Goal: Task Accomplishment & Management: Manage account settings

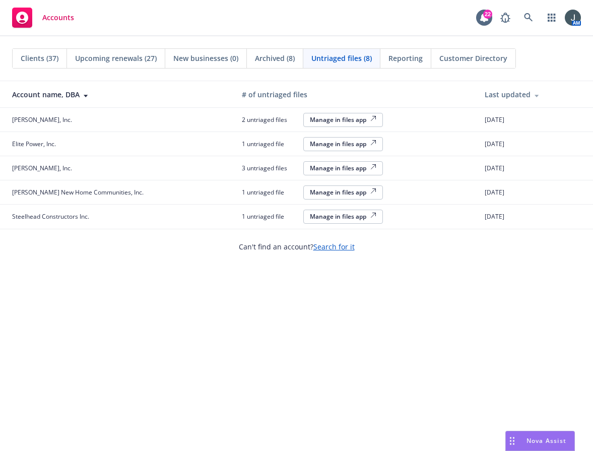
click at [54, 21] on span "Accounts" at bounding box center [58, 18] width 32 height 8
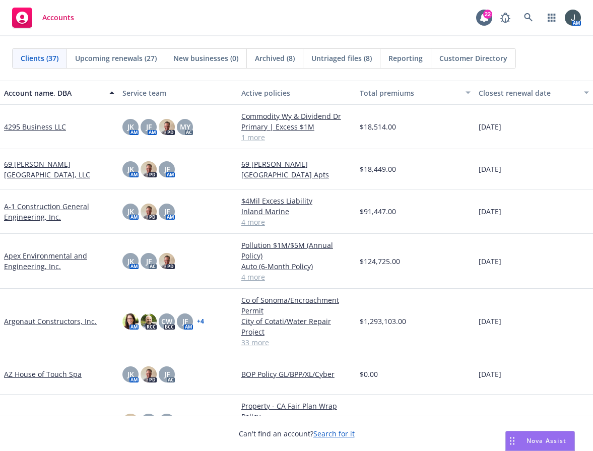
click at [34, 256] on link "Apex Environmental and Engineering, Inc." at bounding box center [59, 260] width 110 height 21
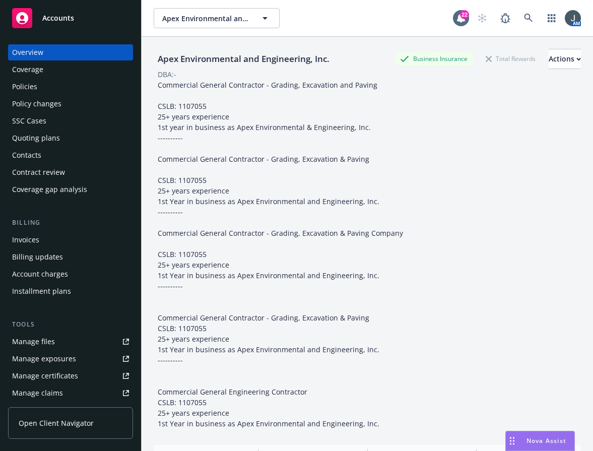
click at [41, 122] on div "SSC Cases" at bounding box center [29, 121] width 34 height 16
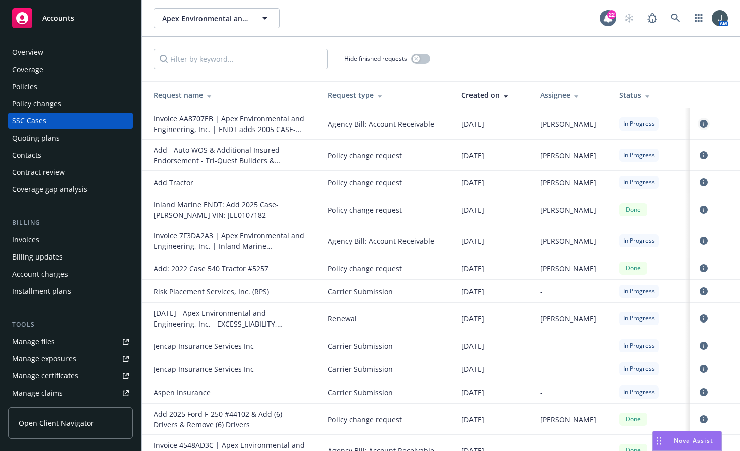
click at [592, 126] on icon "circleInformation" at bounding box center [704, 124] width 8 height 8
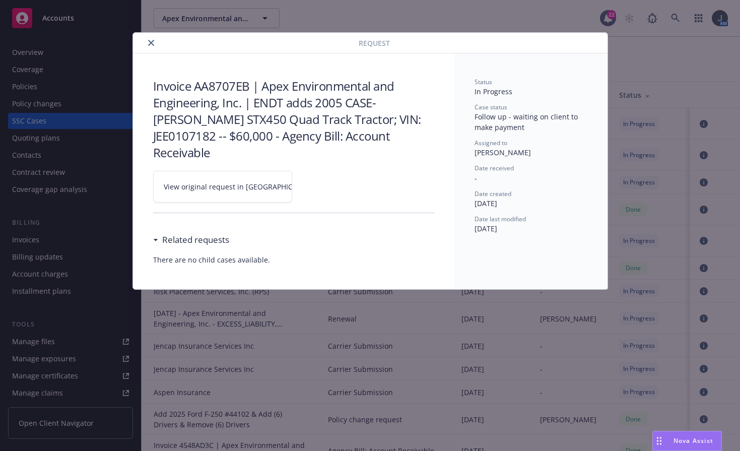
click at [219, 174] on link "View original request in [GEOGRAPHIC_DATA]" at bounding box center [222, 187] width 139 height 32
click at [148, 43] on icon "close" at bounding box center [151, 43] width 6 height 6
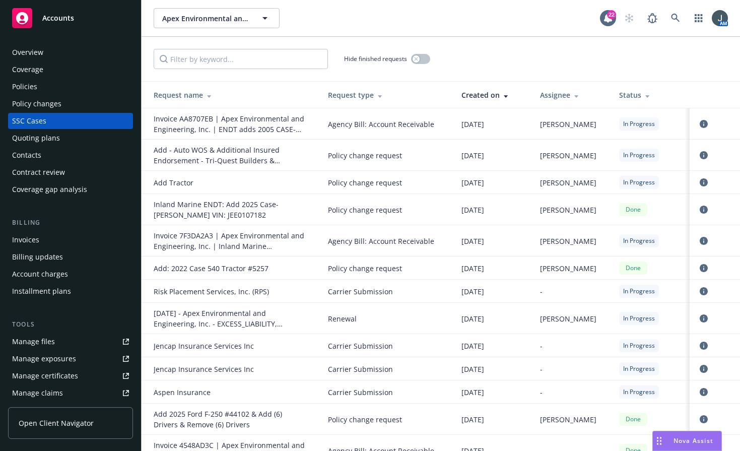
click at [36, 84] on div "Policies" at bounding box center [24, 87] width 25 height 16
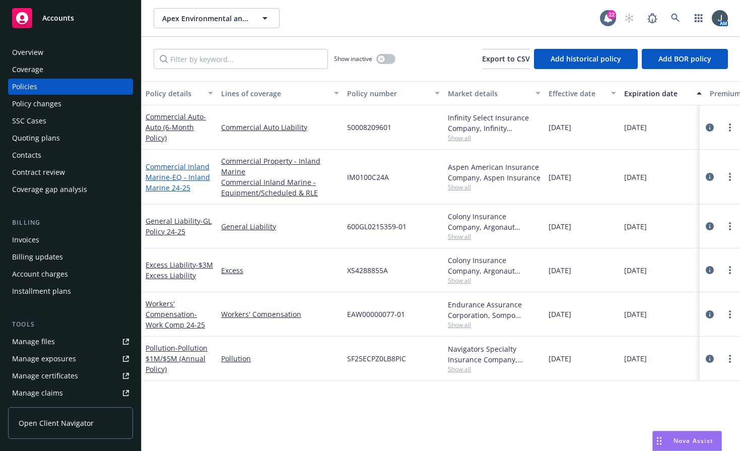
click at [156, 177] on link "Commercial Inland Marine - EQ - Inland Marine 24-25" at bounding box center [178, 177] width 64 height 31
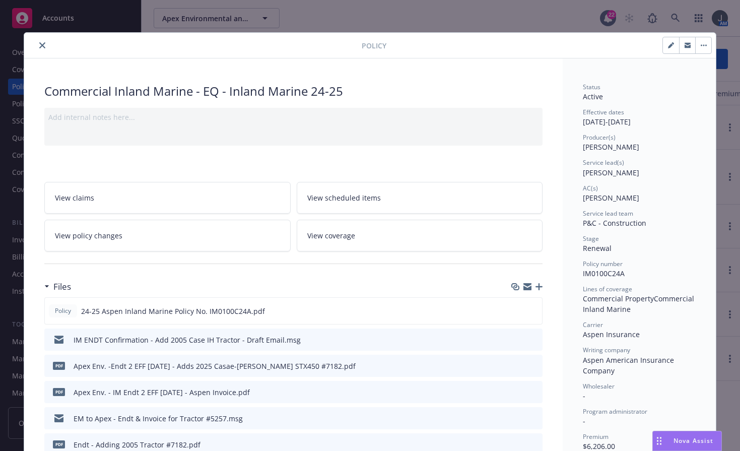
click at [537, 283] on icon "button" at bounding box center [538, 286] width 7 height 7
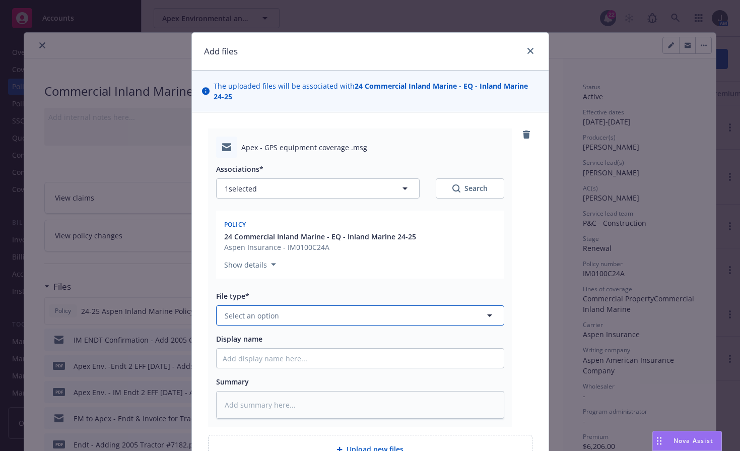
click at [293, 319] on button "Select an option" at bounding box center [360, 315] width 288 height 20
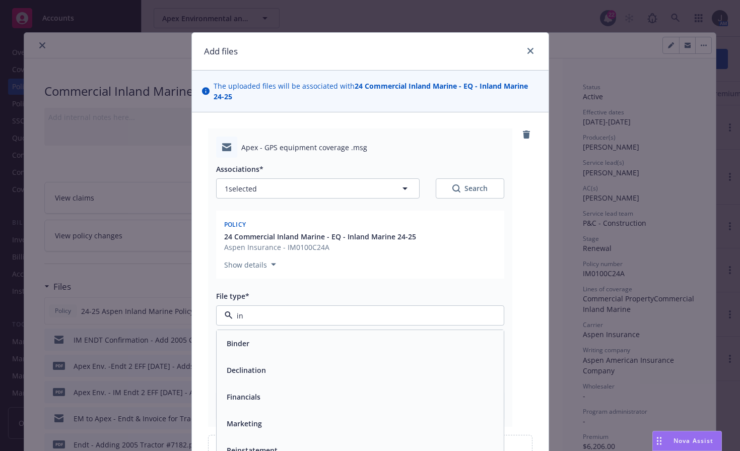
type input "i"
type input "Em"
click at [273, 367] on div "Email" at bounding box center [360, 370] width 275 height 15
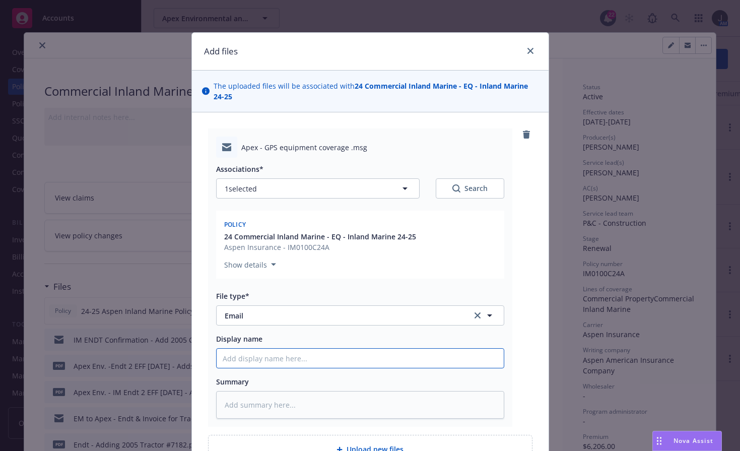
click at [275, 364] on input "Display name" at bounding box center [360, 358] width 287 height 19
click at [263, 358] on input "Display name" at bounding box center [360, 358] width 287 height 19
type textarea "x"
type input "EM"
type textarea "x"
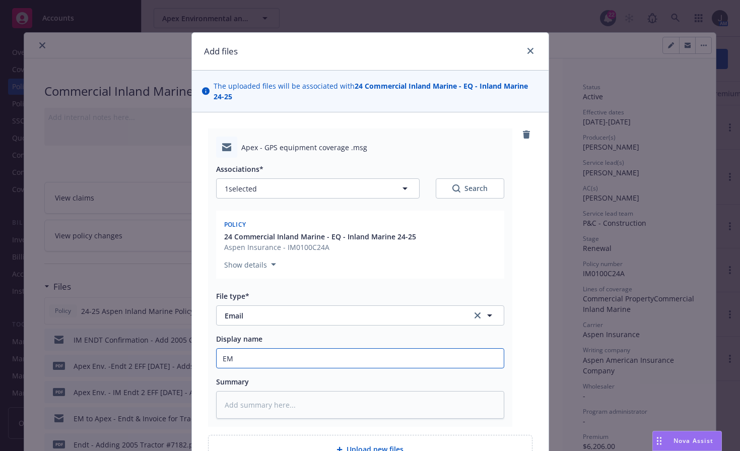
type input "EM"
type textarea "x"
type input "EM &"
type textarea "x"
type input "EM &"
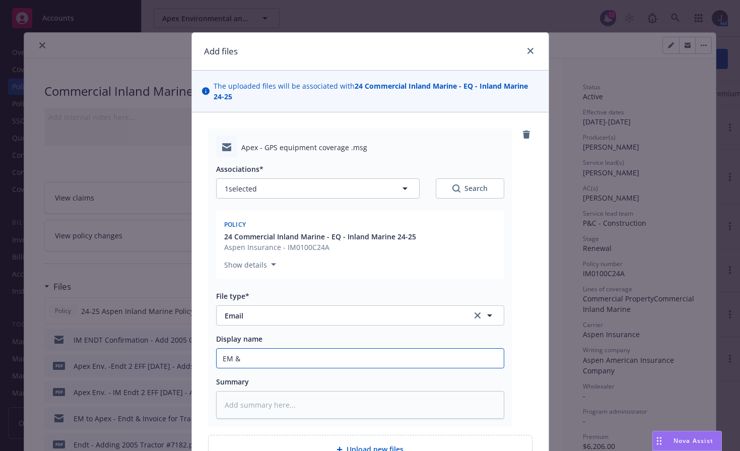
type textarea "x"
type input "EM & I"
type textarea "x"
type input "EM & In"
type textarea "x"
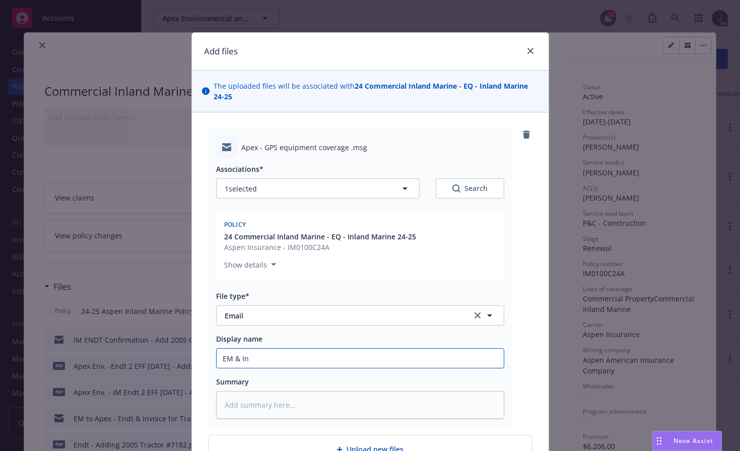
type input "EM & Inv"
type textarea "x"
type input "EM & Invo"
type textarea "x"
type input "EM & Invoi"
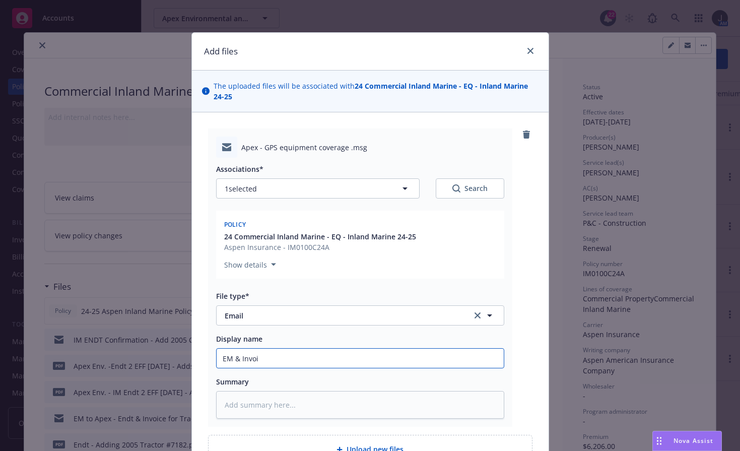
type textarea "x"
type input "EM & Invoic"
type textarea "x"
type input "EM & Invoice"
type textarea "x"
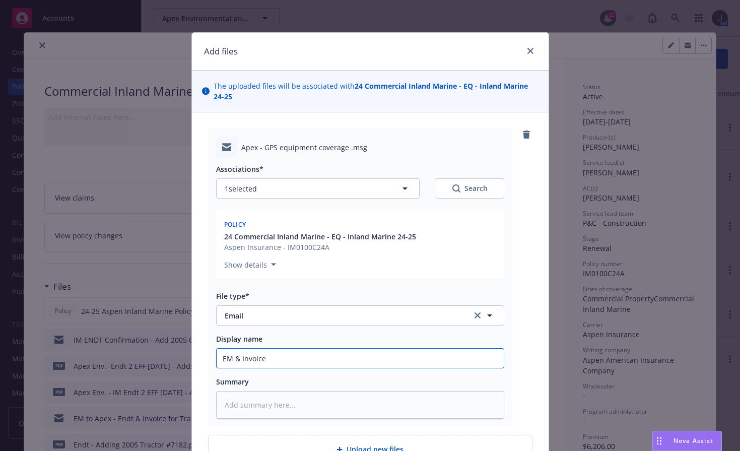
type input "EM & Invoice"
type textarea "x"
type input "EM & Invoice t"
type textarea "x"
type input "EM & Invoice to"
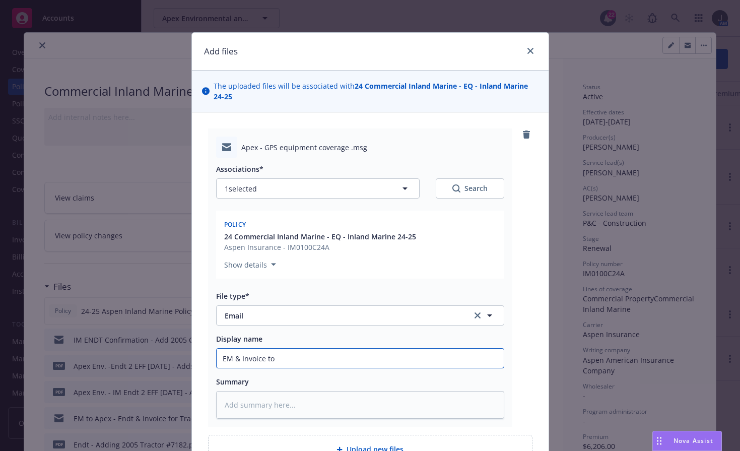
type textarea "x"
type input "EM & Invoice to"
type textarea "x"
type input "EM & Invoice to I"
type textarea "x"
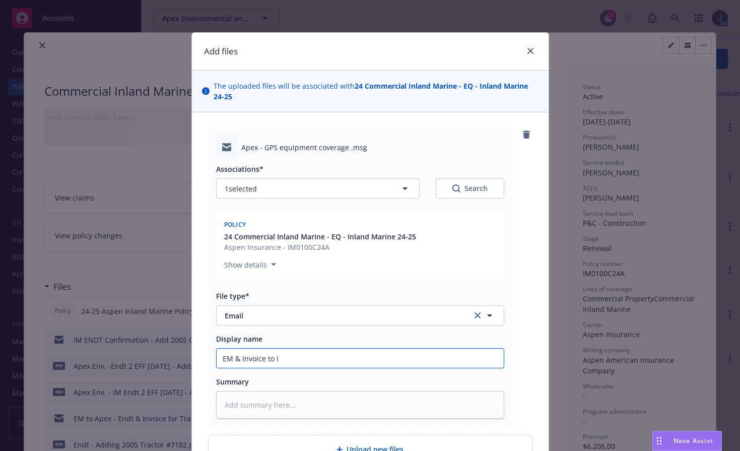
type input "EM & Invoice to In"
type textarea "x"
type input "EM & Invoice to Ins"
type textarea "x"
type input "EM & Invoice to Insd"
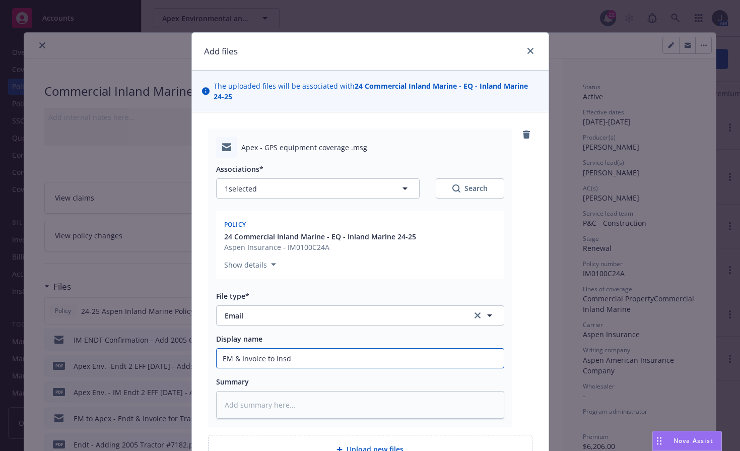
type textarea "x"
type input "EM & Invoice to Insd"
type textarea "x"
type input "EM & Invoice to Insd -"
type textarea "x"
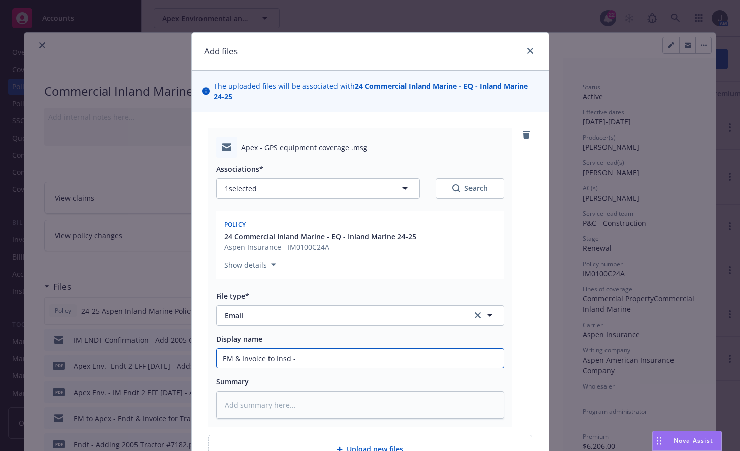
type input "EM & Invoice to Insd -"
type textarea "x"
type input "EM & Invoice to Insd - A"
type textarea "x"
type input "EM & Invoice to Insd - Ad"
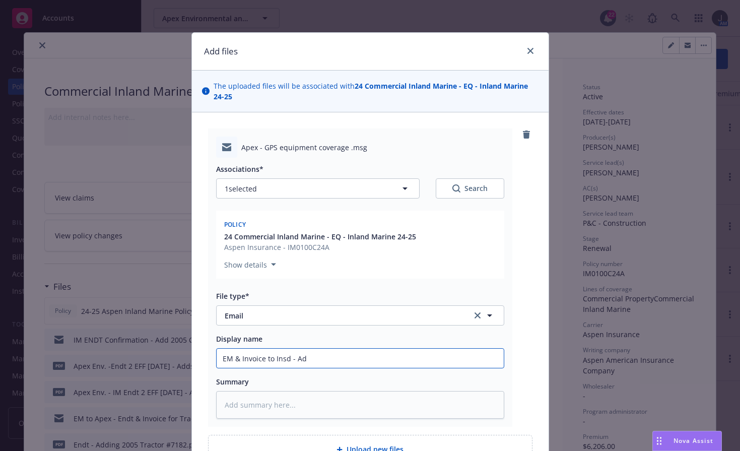
type textarea "x"
type input "EM & Invoice to Insd - Add"
type textarea "x"
type input "EM & Invoice to Insd - Adde"
type textarea "x"
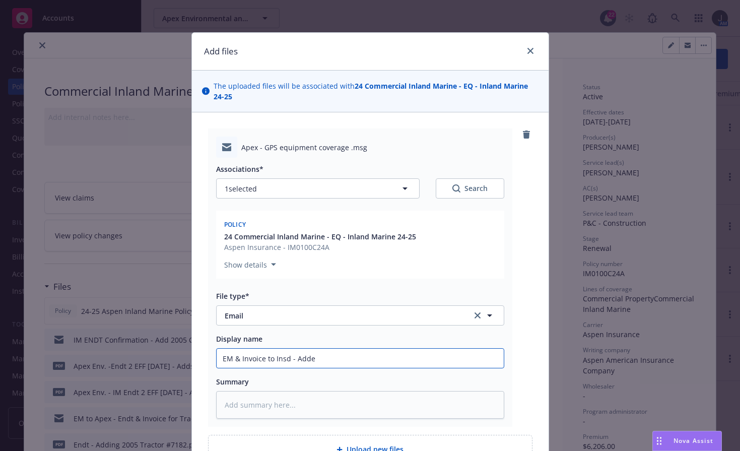
type input "EM & Invoice to Insd - Added"
type textarea "x"
type input "EM & Invoice to Insd - Added"
type textarea "x"
type input "EM & Invoice to Insd - Added A"
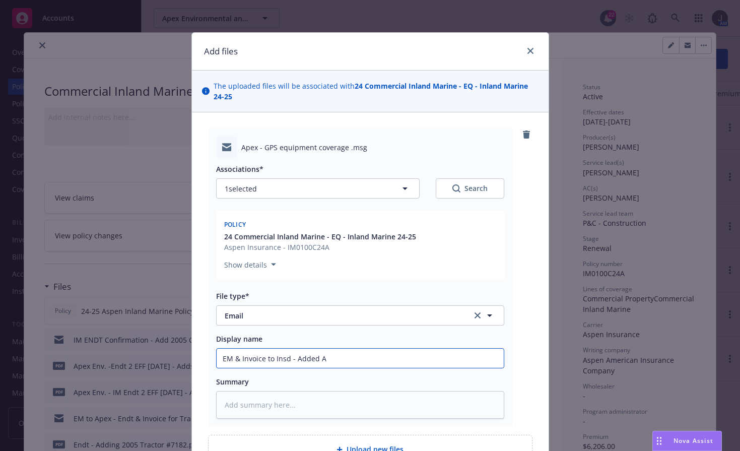
type textarea "x"
type input "EM & Invoice to Insd - Added AG"
type textarea "x"
type input "EM & Invoice to Insd - Added AG0"
type textarea "x"
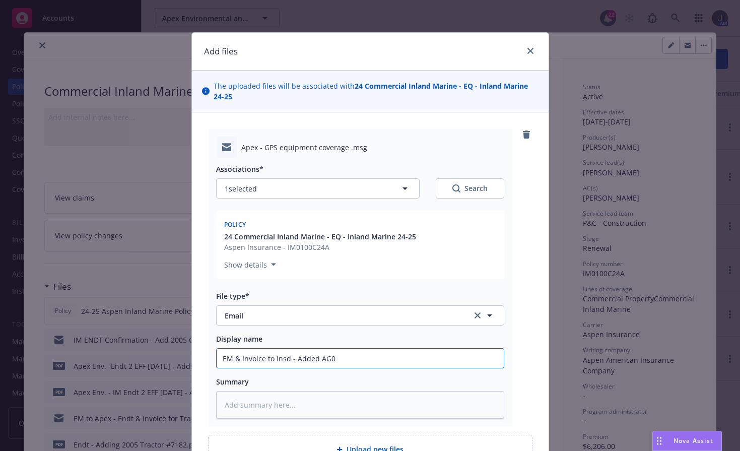
type input "EM & Invoice to Insd - Added AG00"
type textarea "x"
type input "EM & Invoice to Insd - Added AG001"
type textarea "x"
type input "EM & Invoice to Insd - Added AG001"
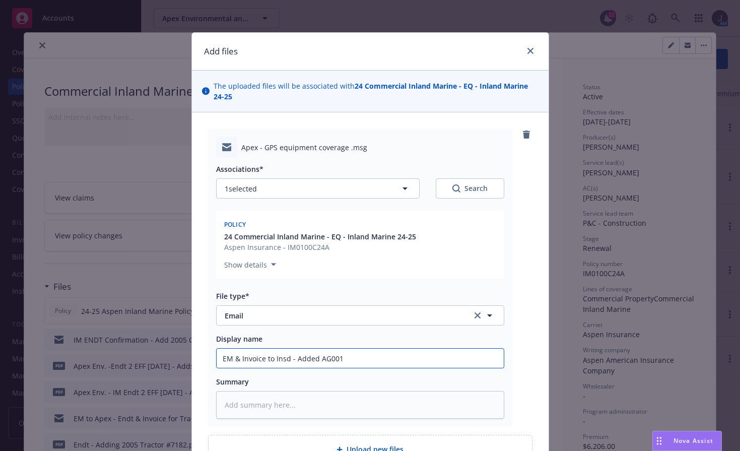
type textarea "x"
type input "EM & Invoice to Insd - Added AG001 2"
type textarea "x"
type input "EM & Invoice to Insd - Added AG001 20"
type textarea "x"
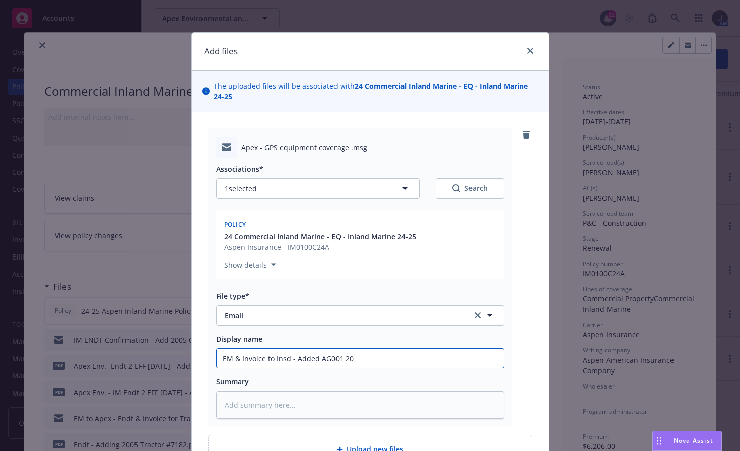
type input "EM & Invoice to Insd - Added AG001 200"
type textarea "x"
type input "EM & Invoice to Insd - Added AG001 2005"
type textarea "x"
type input "EM & Invoice to Insd - Added AG001 2005"
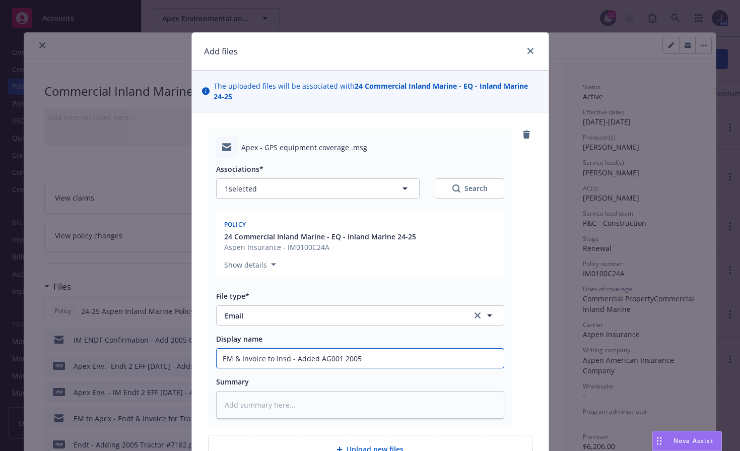
type textarea "x"
type input "EM & Invoice to Insd - Added AG001 2005 Cs"
type textarea "x"
type input "EM & Invoice to Insd - Added AG001 2005 Csa"
type textarea "x"
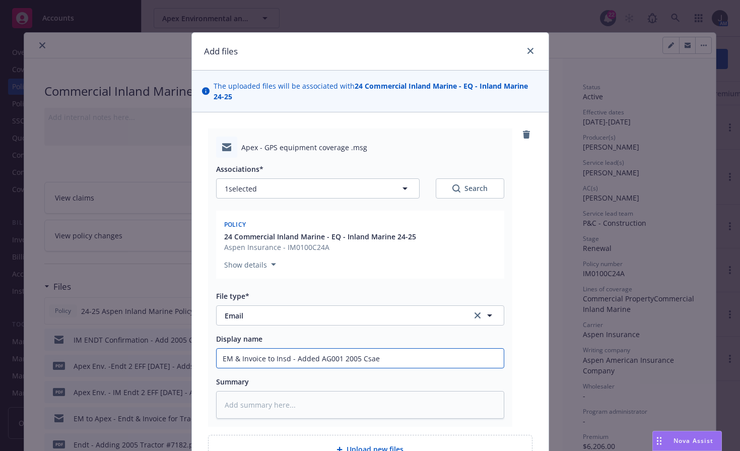
type input "EM & Invoice to Insd - Added AG001 2005 Csae"
type textarea "x"
type input "EM & Invoice to Insd - Added AG001 2005 Csae T"
type textarea "x"
type input "EM & Invoice to Insd - Added AG001 2005 Csae Tr"
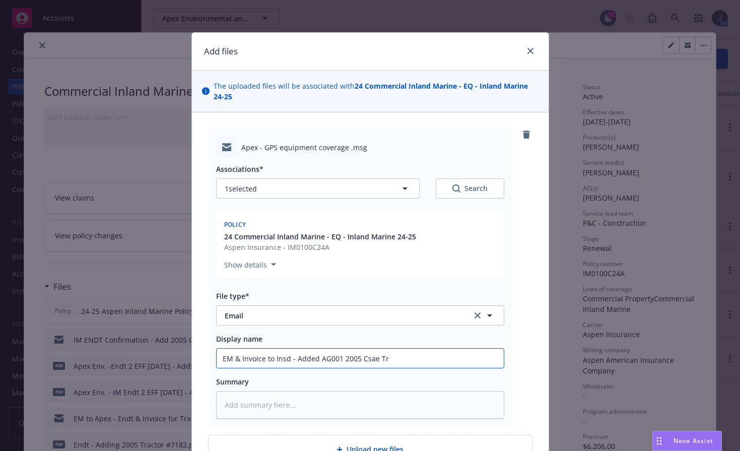
type textarea "x"
type input "EM & Invoice to Insd - Added AG001 2005 Csae Tra"
type textarea "x"
type input "EM & Invoice to Insd - Added AG001 2005 Csae Tr"
type textarea "x"
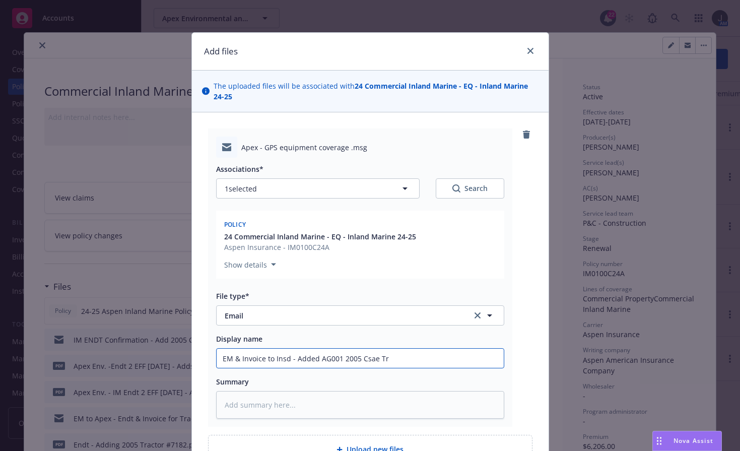
type input "EM & Invoice to Insd - Added AG001 2005 Csae T"
type textarea "x"
type input "EM & Invoice to Insd - Added AG001 2005 Csae"
type textarea "x"
type input "EM & Invoice to Insd - Added AG001 2005 Csae"
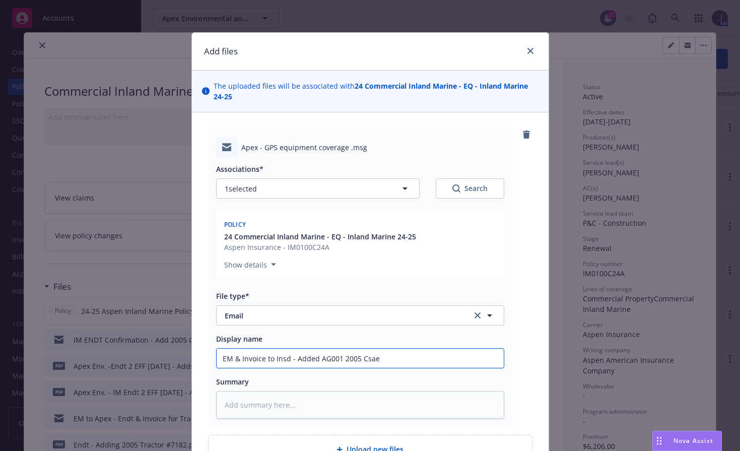
type textarea "x"
type input "EM & Invoice to Insd - Added AG001 2005 Csa"
type textarea "x"
type input "EM & Invoice to Insd - Added AG001 2005 Cs"
type textarea "x"
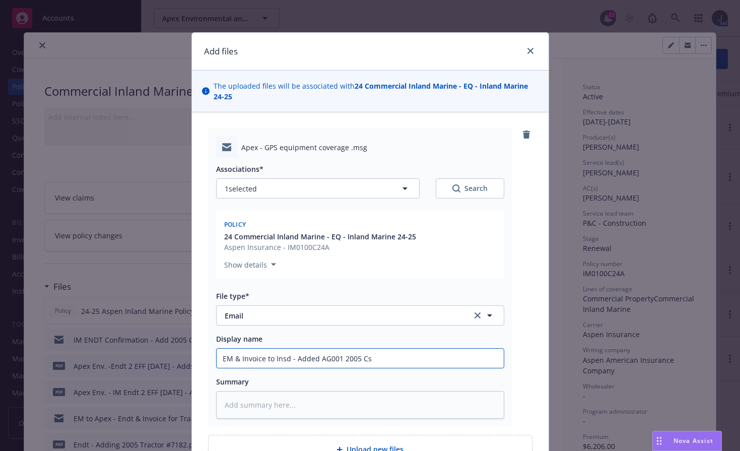
type input "EM & Invoice to Insd - Added AG001 2005 C"
type textarea "x"
type input "EM & Invoice to Insd - Added AG001 2005 Ca"
type textarea "x"
type input "EM & Invoice to Insd - Added AG001 2005 Cas"
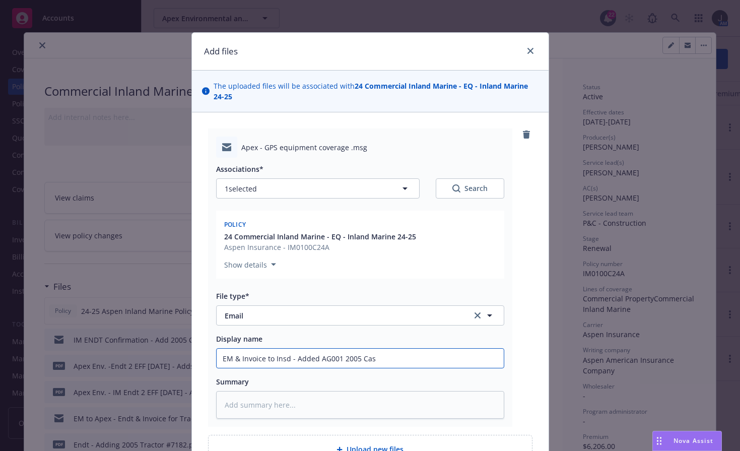
type textarea "x"
type input "EM & Invoice to Insd - Added AG001 2005 Case"
type textarea "x"
type input "EM & Invoice to Insd - Added AG001 2005 Case"
type textarea "x"
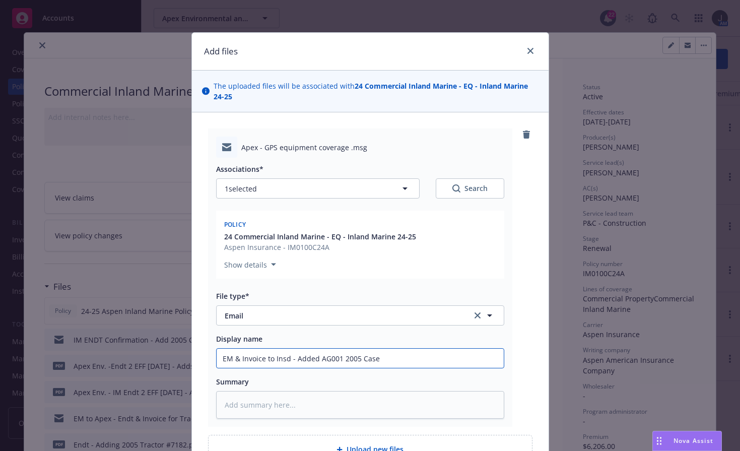
type input "EM & Invoice to Insd - Added AG001 2005 Case T"
type textarea "x"
type input "EM & Invoice to Insd - Added AG001 2005 Case Tr"
type textarea "x"
type input "EM & Invoice to Insd - Added AG001 2005 Case Tra"
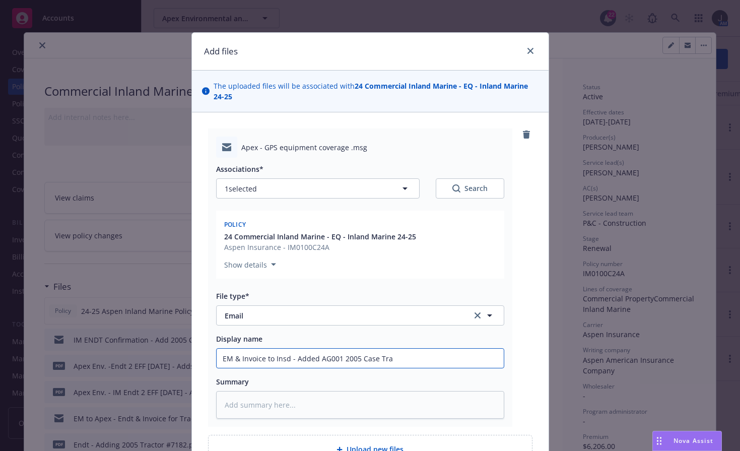
type textarea "x"
type input "EM & Invoice to Insd - Added AG001 2005 Case Trac"
type textarea "x"
type input "EM & Invoice to Insd - Added AG001 2005 Case Tract"
type textarea "x"
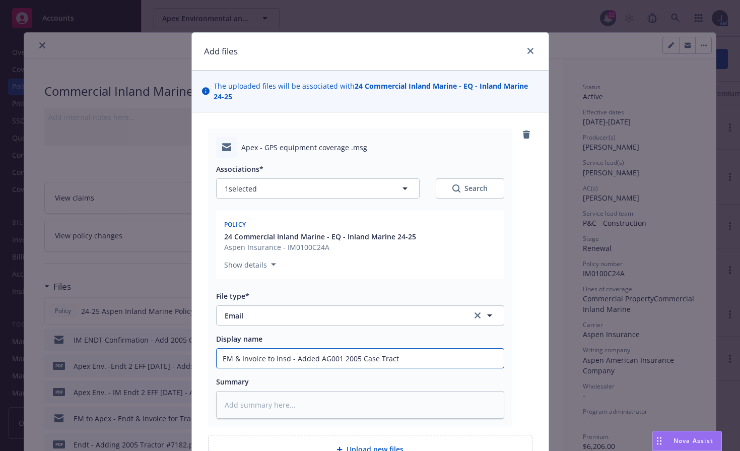
type input "EM & Invoice to Insd - Added AG001 2005 Case Tracto"
type textarea "x"
type input "EM & Invoice to Insd - Added AG001 2005 Case Tractor"
type textarea "x"
type input "EM & Invoice to Insd - Added AG001 2005 Case Tractor"
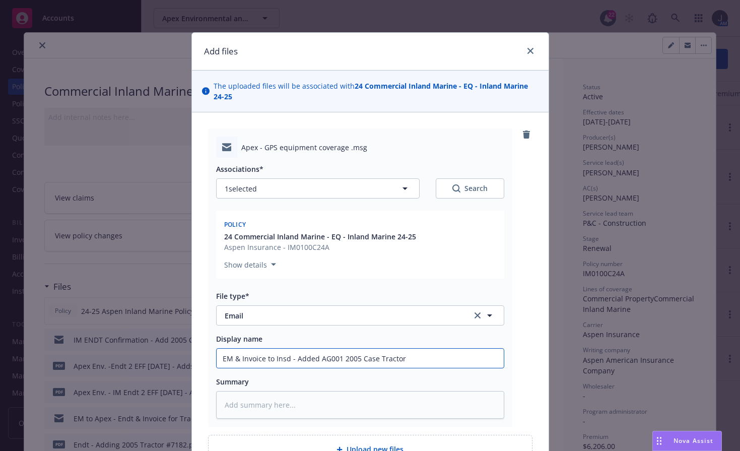
type textarea "x"
type input "EM & Invoice to Insd - Added AG001 2005 Case Tractor #"
type textarea "x"
type input "EM & Invoice to Insd - Added AG001 2005 Case Tractor #7"
type textarea "x"
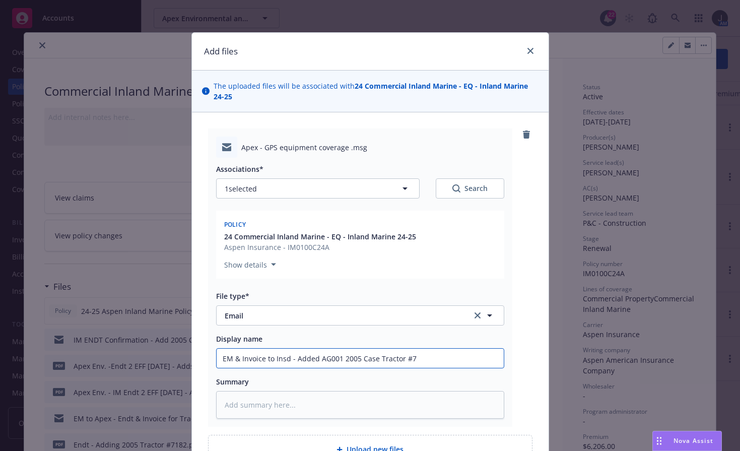
type input "EM & Invoice to Insd - Added AG001 2005 Case Tractor #71"
type textarea "x"
type input "EM & Invoice to Insd - Added AG001 2005 Case Tractor #718"
type textarea "x"
drag, startPoint x: 424, startPoint y: 358, endPoint x: 106, endPoint y: 349, distance: 318.0
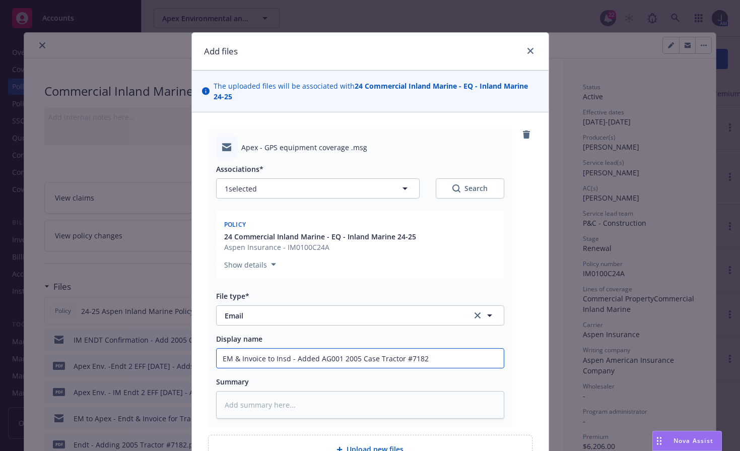
click at [106, 349] on div "Add files The uploaded files will be associated with 24 Commercial Inland Marin…" at bounding box center [370, 225] width 740 height 451
type input "EM & Invoice to Insd - Added AG001 2005 Case Tractor #7182"
drag, startPoint x: 285, startPoint y: 392, endPoint x: 289, endPoint y: 401, distance: 9.7
click at [285, 393] on textarea at bounding box center [360, 405] width 288 height 28
paste textarea "EM & Invoice to Insd - Added AG001 2005 Case Tractor #7182"
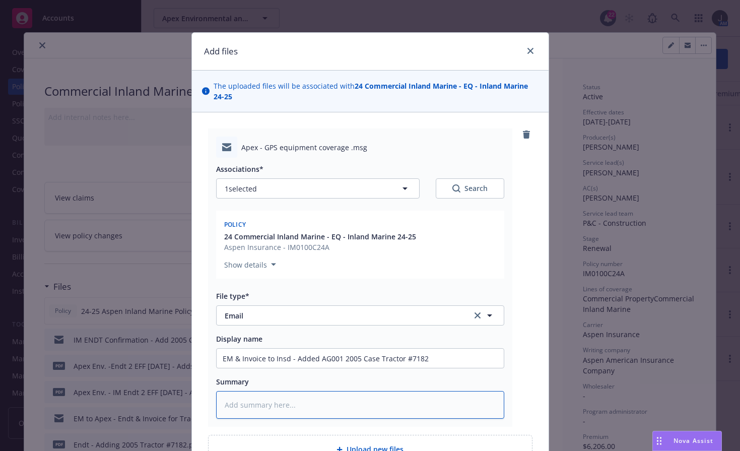
type textarea "x"
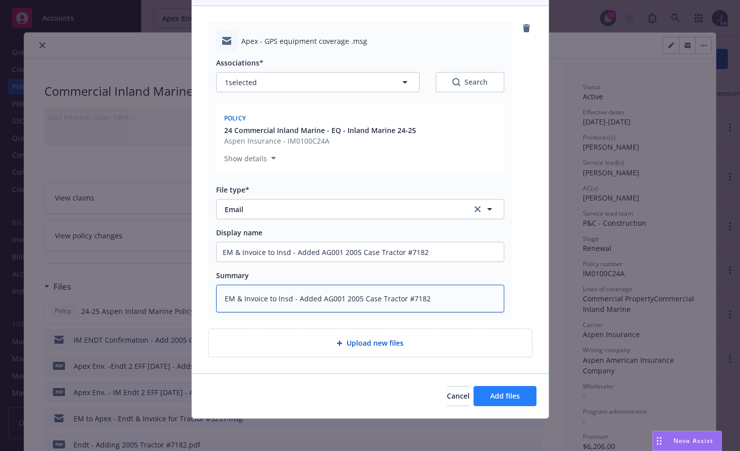
type textarea "EM & Invoice to Insd - Added AG001 2005 Case Tractor #7182"
click at [517, 398] on button "Add files" at bounding box center [505, 396] width 63 height 20
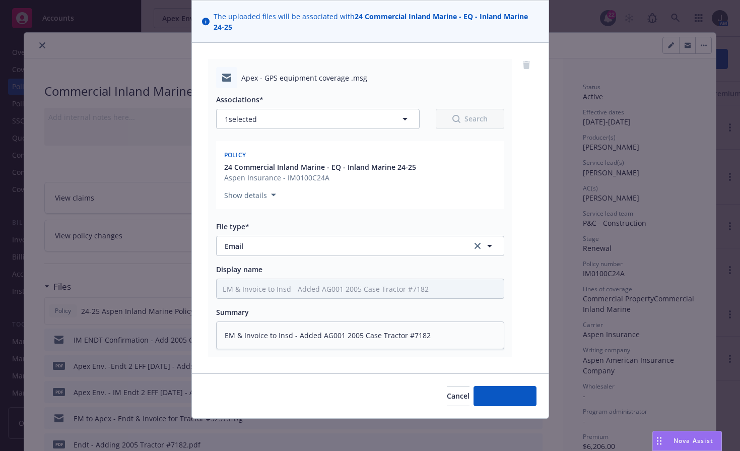
scroll to position [70, 0]
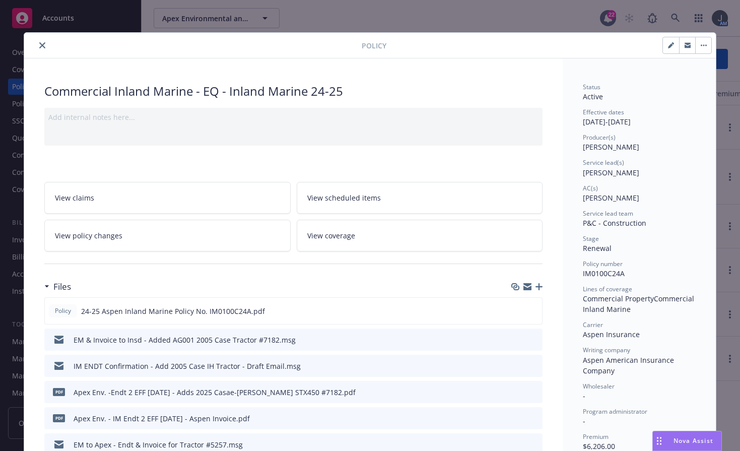
click at [39, 45] on icon "close" at bounding box center [42, 45] width 6 height 6
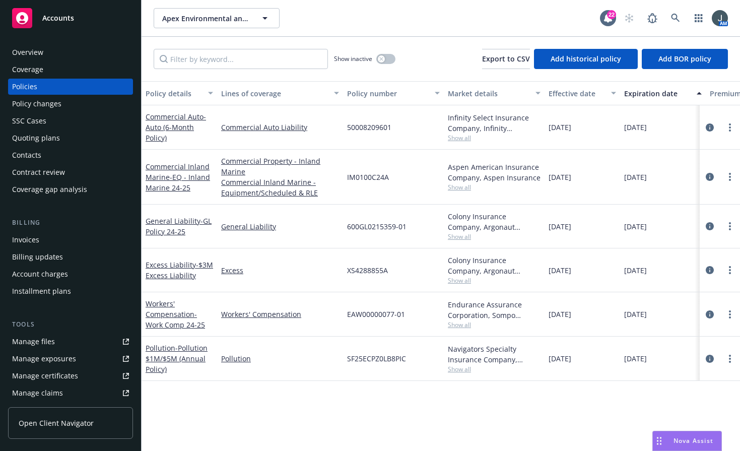
click at [63, 16] on span "Accounts" at bounding box center [58, 18] width 32 height 8
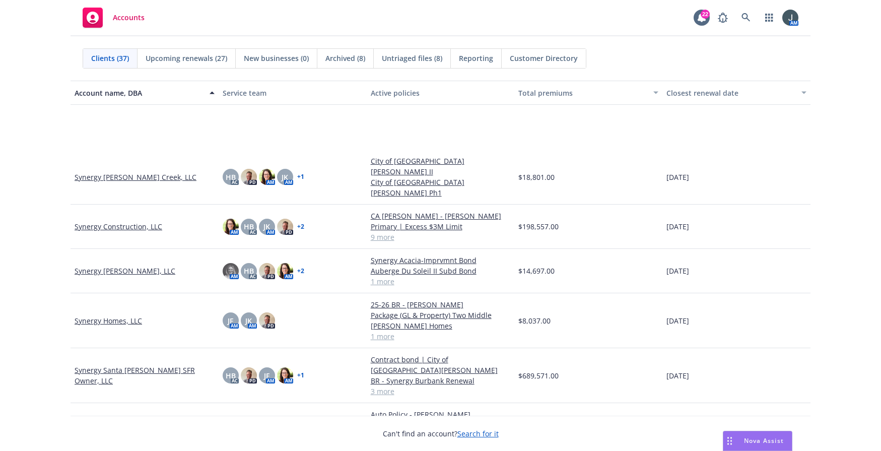
scroll to position [1180, 0]
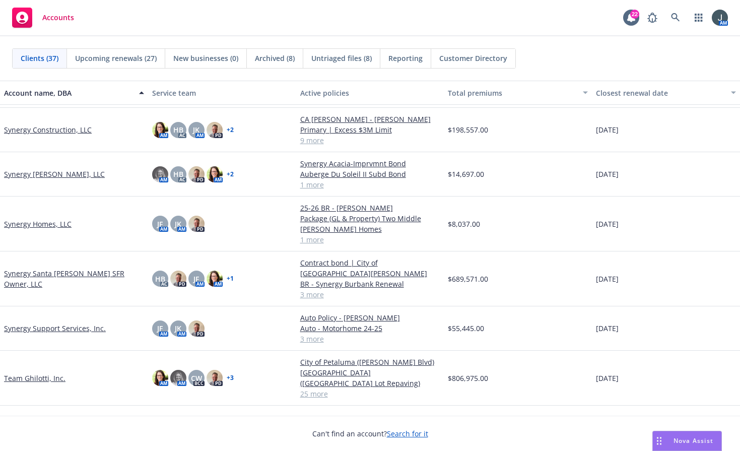
click at [66, 124] on link "Synergy Construction, LLC" at bounding box center [48, 129] width 88 height 11
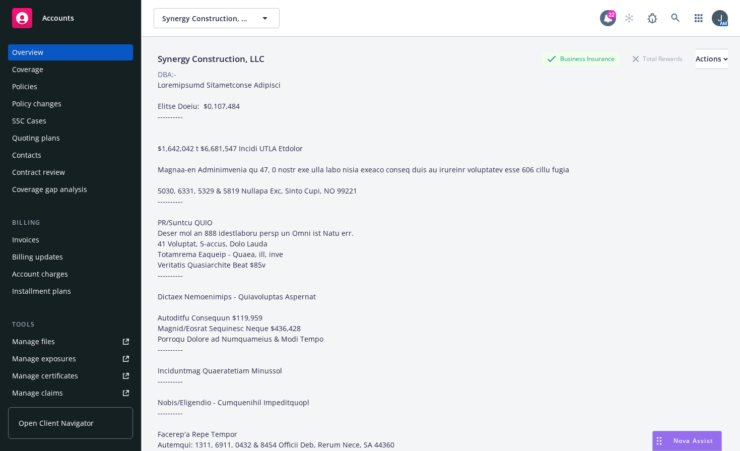
click at [35, 238] on div "Invoices" at bounding box center [25, 240] width 27 height 16
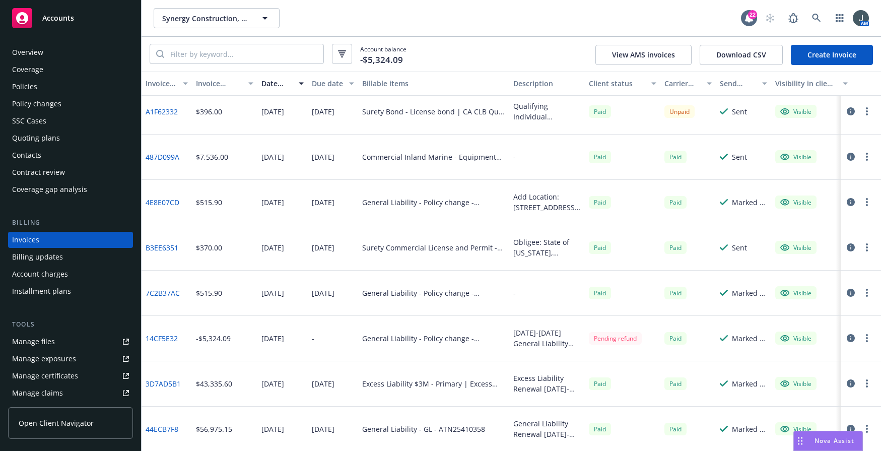
scroll to position [332, 0]
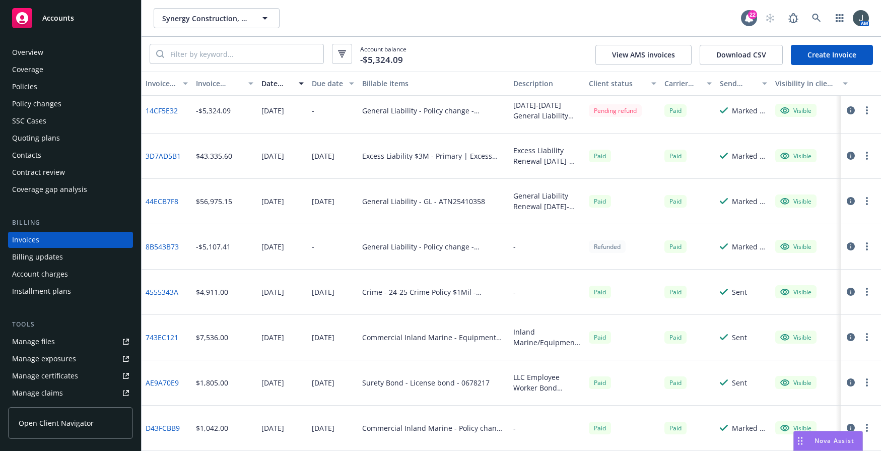
click at [158, 377] on link "AE9A70E9" at bounding box center [162, 382] width 33 height 11
click at [166, 332] on link "743EC121" at bounding box center [162, 337] width 33 height 11
click at [592, 333] on icon "button" at bounding box center [851, 337] width 8 height 8
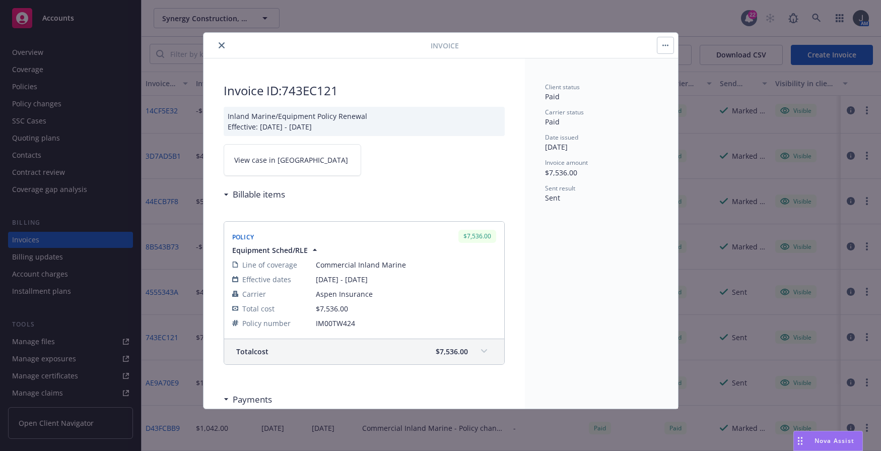
click at [224, 48] on button "close" at bounding box center [222, 45] width 12 height 12
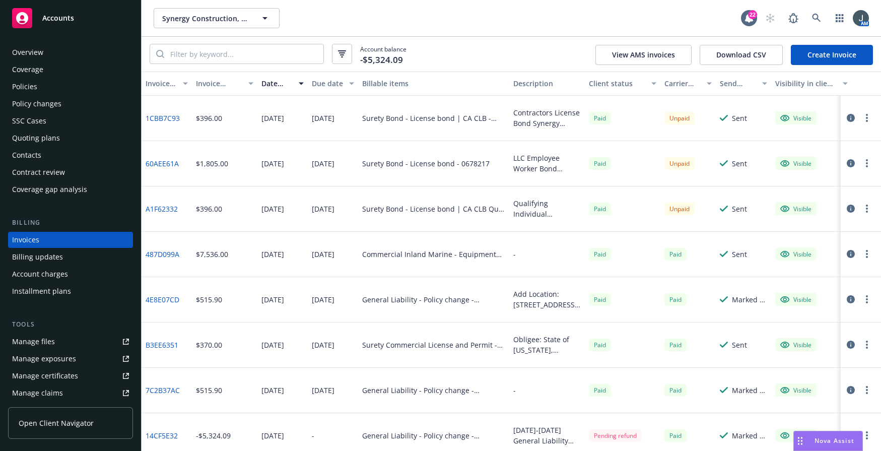
click at [174, 253] on link "487D099A" at bounding box center [163, 254] width 34 height 11
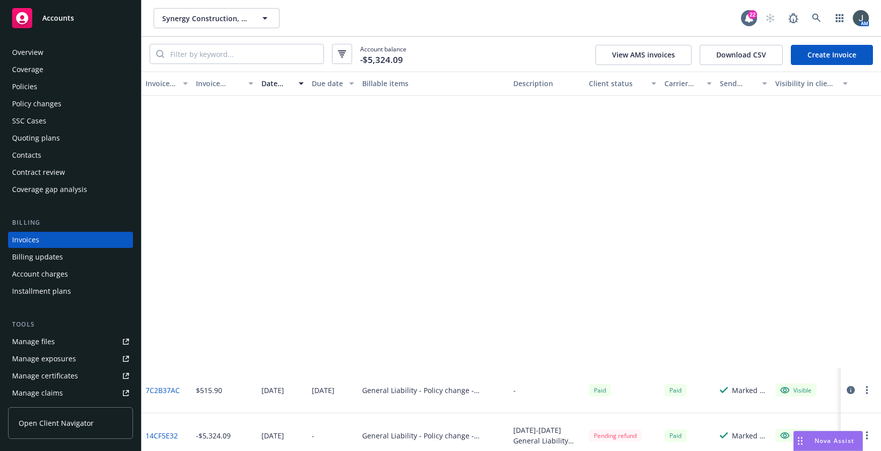
scroll to position [332, 0]
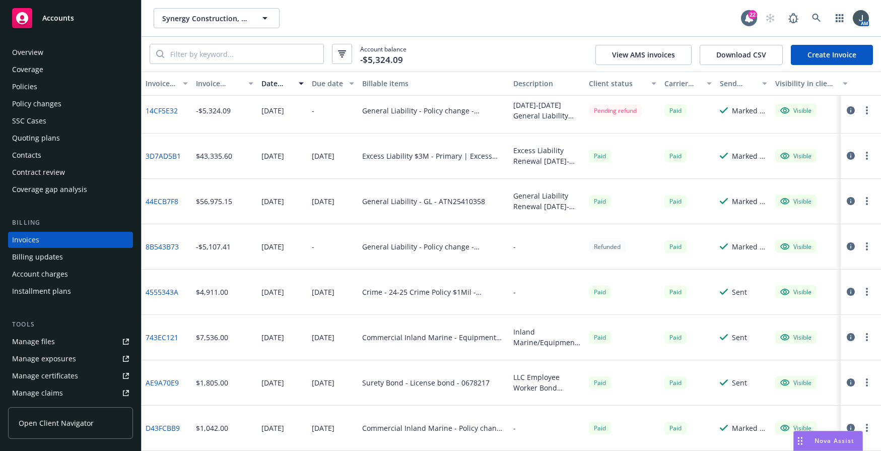
click at [164, 332] on link "743EC121" at bounding box center [162, 337] width 33 height 11
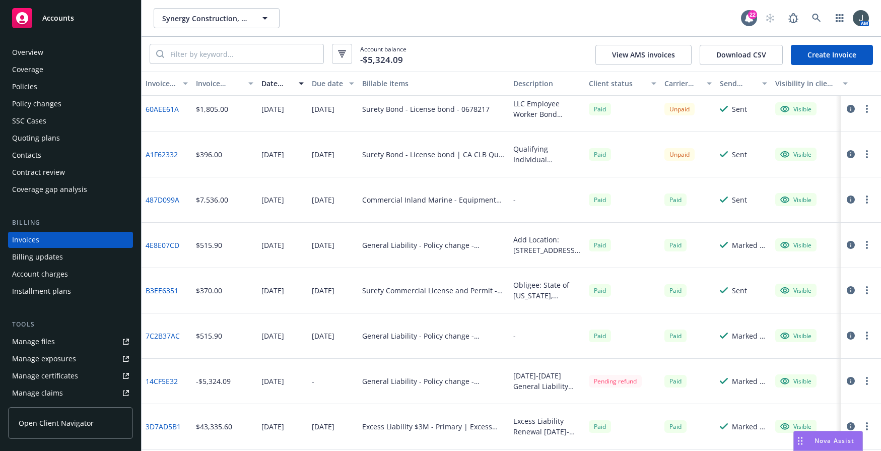
scroll to position [0, 0]
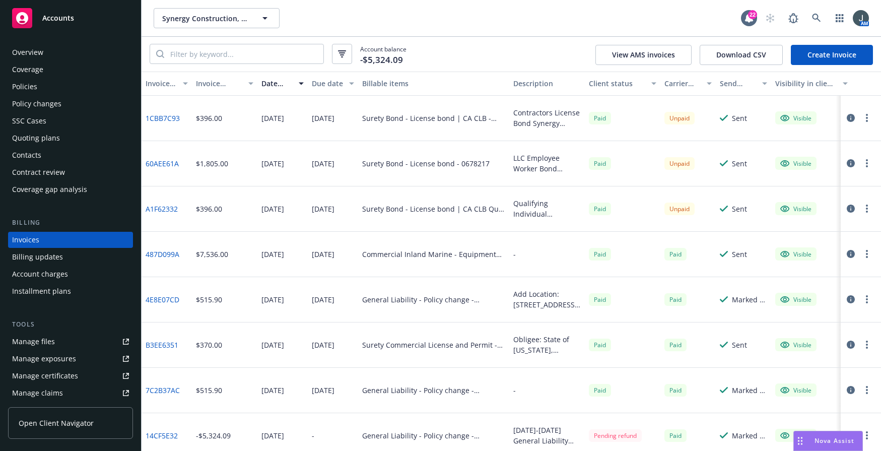
click at [171, 255] on link "487D099A" at bounding box center [163, 254] width 34 height 11
click at [592, 255] on icon "button" at bounding box center [867, 254] width 2 height 8
click at [592, 255] on icon "button" at bounding box center [851, 254] width 8 height 8
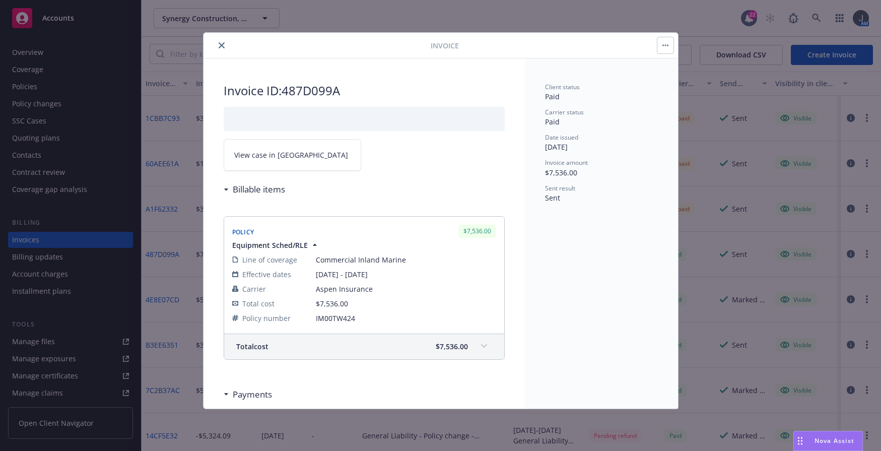
click at [592, 47] on button "button" at bounding box center [665, 45] width 16 height 16
click at [592, 45] on icon "button" at bounding box center [665, 46] width 2 height 2
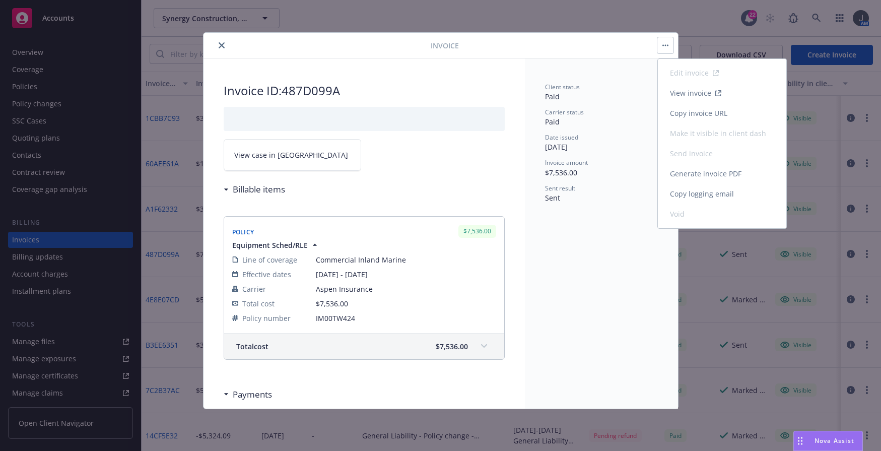
click at [592, 92] on link "View invoice" at bounding box center [722, 93] width 128 height 20
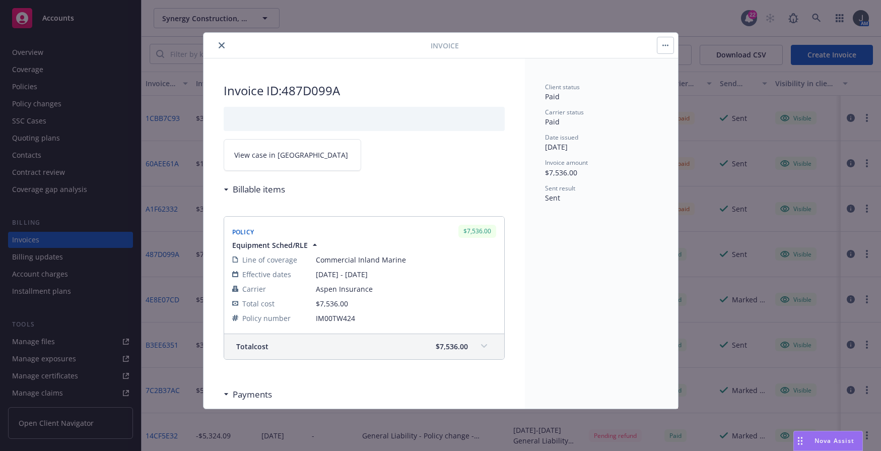
click at [592, 44] on icon "button" at bounding box center [665, 45] width 6 height 2
click at [220, 45] on icon "close" at bounding box center [222, 45] width 6 height 6
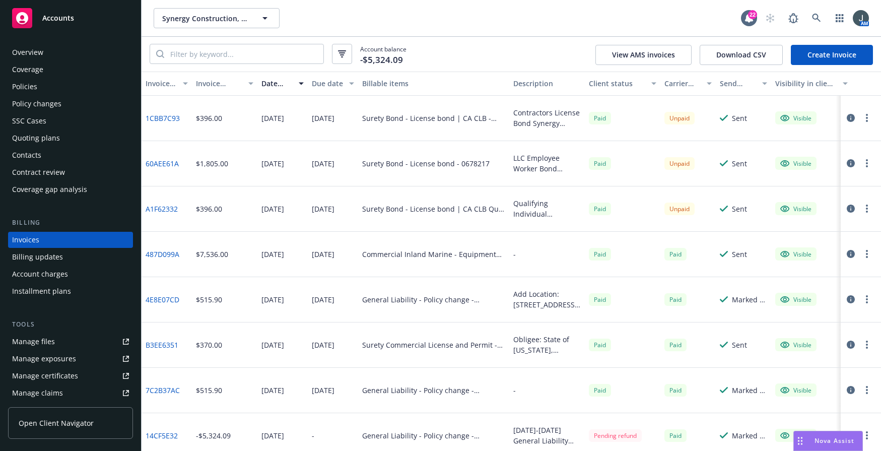
click at [592, 253] on icon "button" at bounding box center [851, 254] width 8 height 8
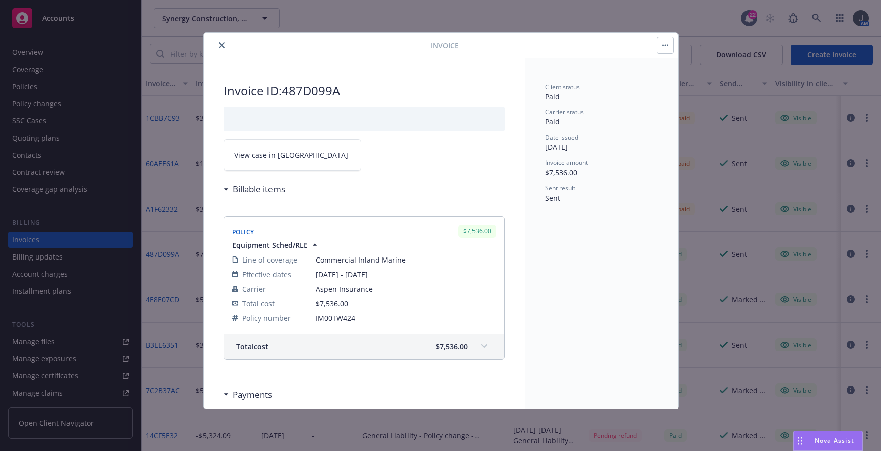
click at [592, 46] on icon "button" at bounding box center [665, 46] width 2 height 2
click at [224, 48] on icon "close" at bounding box center [222, 45] width 6 height 6
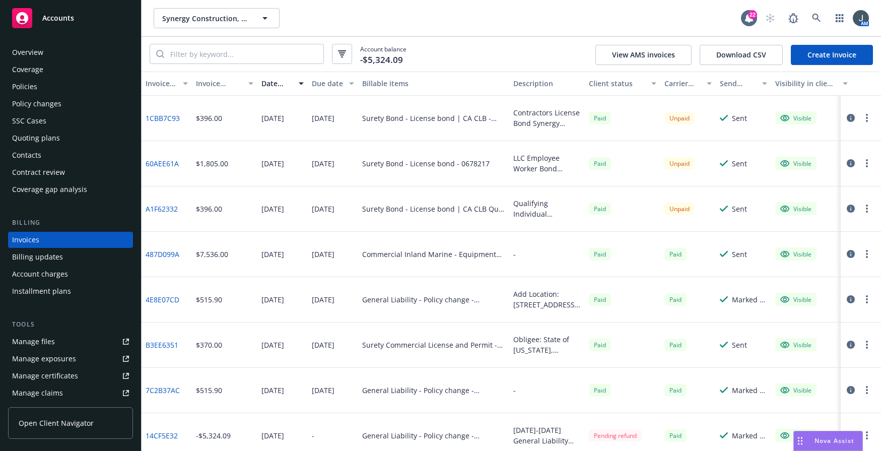
click at [52, 274] on div "Account charges" at bounding box center [40, 274] width 56 height 16
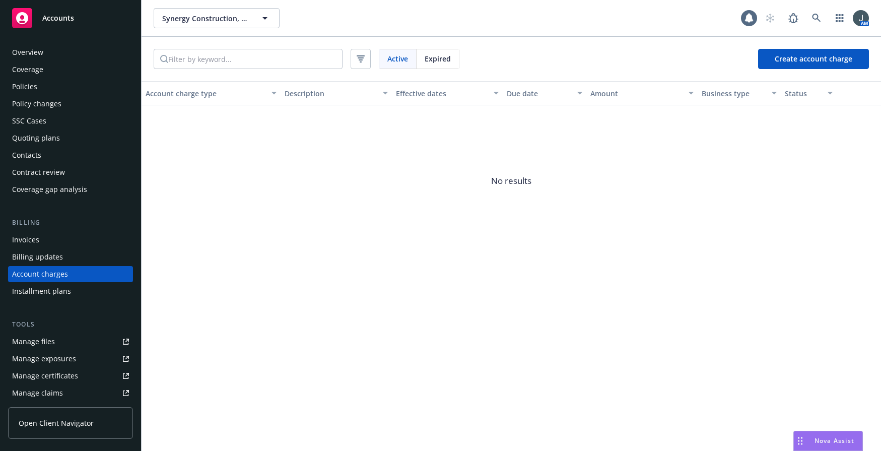
scroll to position [33, 0]
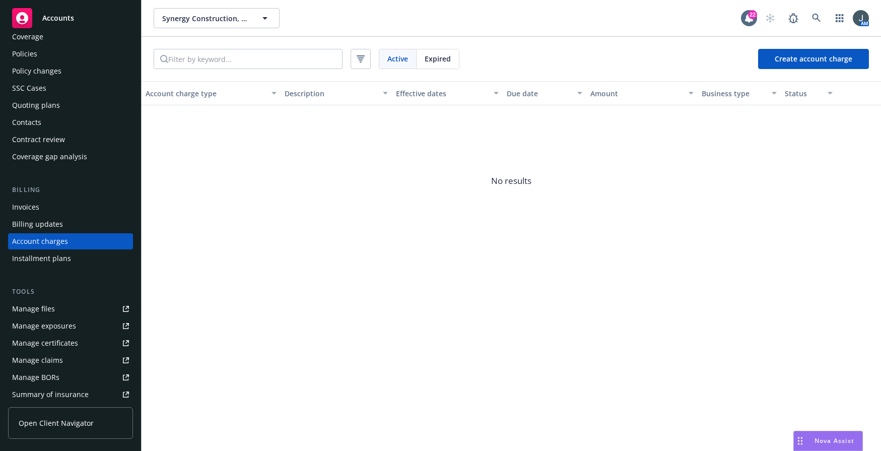
click at [42, 222] on div "Billing updates" at bounding box center [37, 224] width 51 height 16
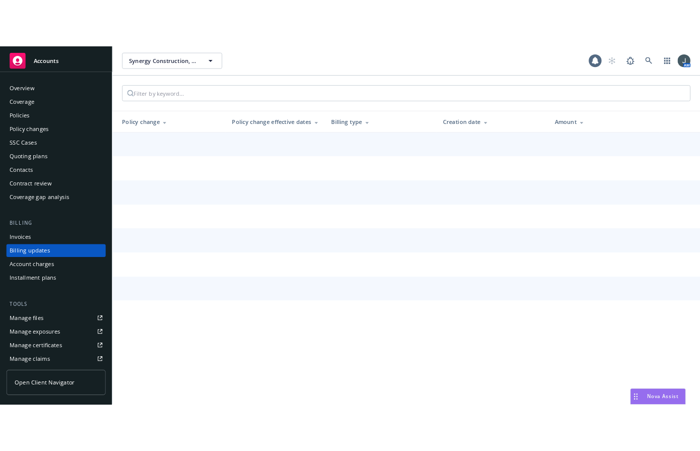
scroll to position [16, 0]
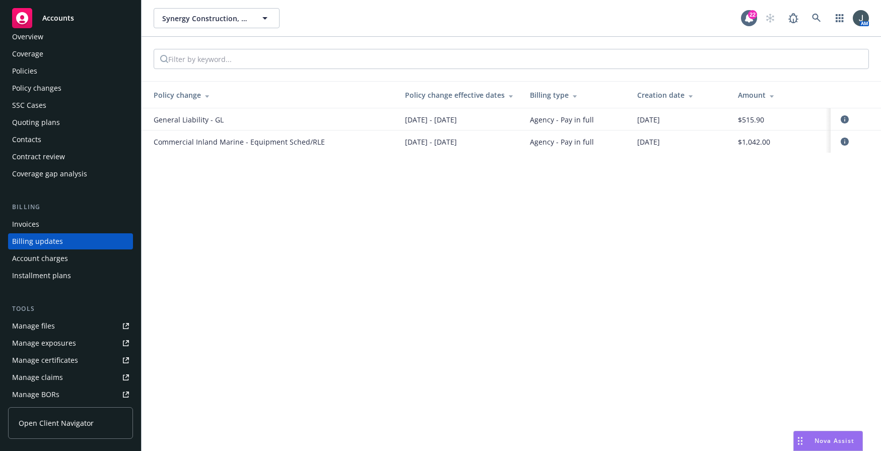
click at [42, 222] on div "Invoices" at bounding box center [70, 224] width 117 height 16
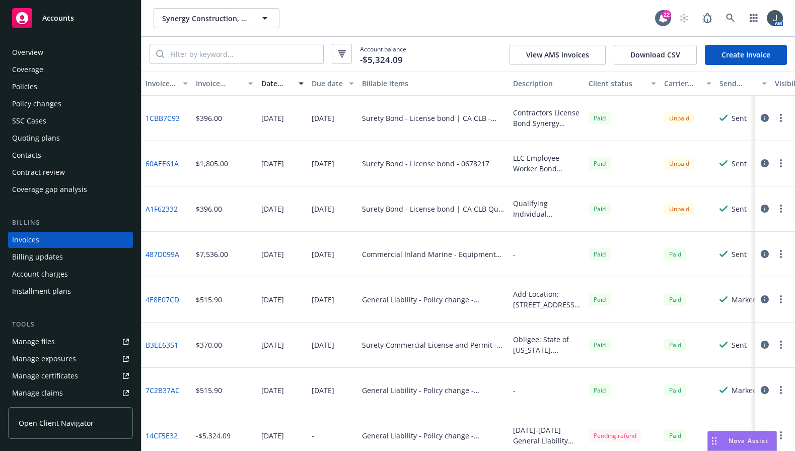
click at [37, 86] on div "Policies" at bounding box center [70, 87] width 117 height 16
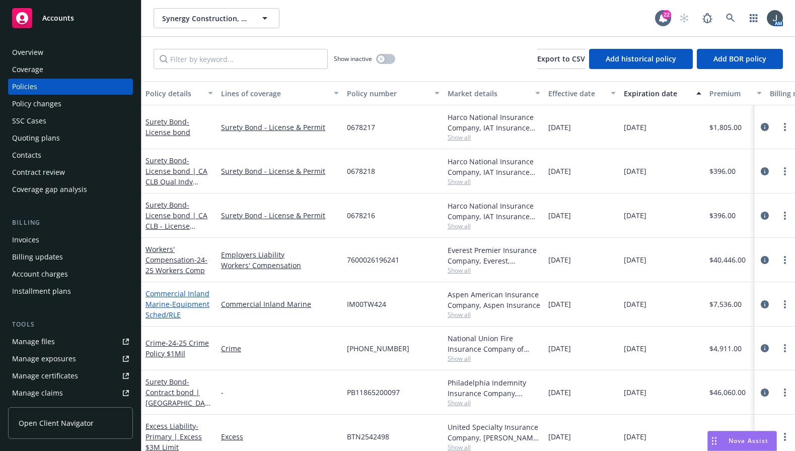
click at [181, 308] on span "- Equipment Sched/RLE" at bounding box center [178, 309] width 64 height 20
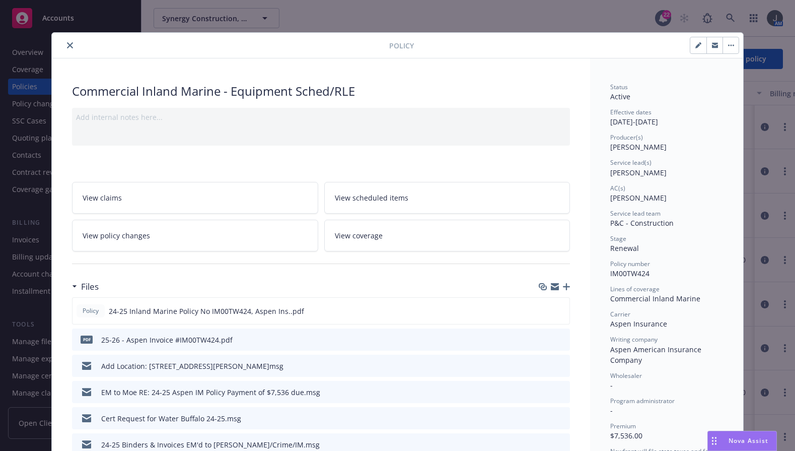
click at [186, 237] on link "View policy changes" at bounding box center [195, 236] width 246 height 32
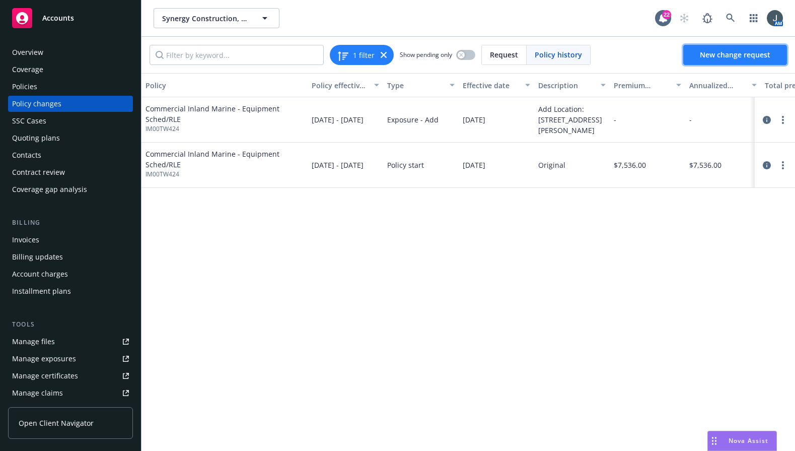
click at [592, 52] on span "New change request" at bounding box center [735, 55] width 71 height 10
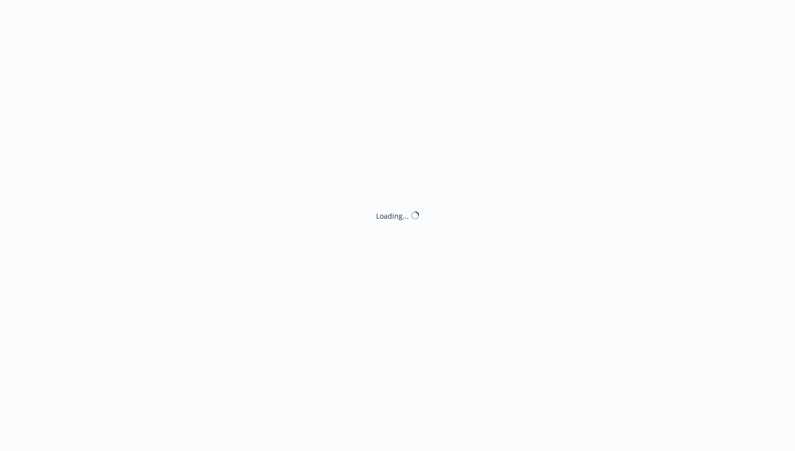
type textarea "x"
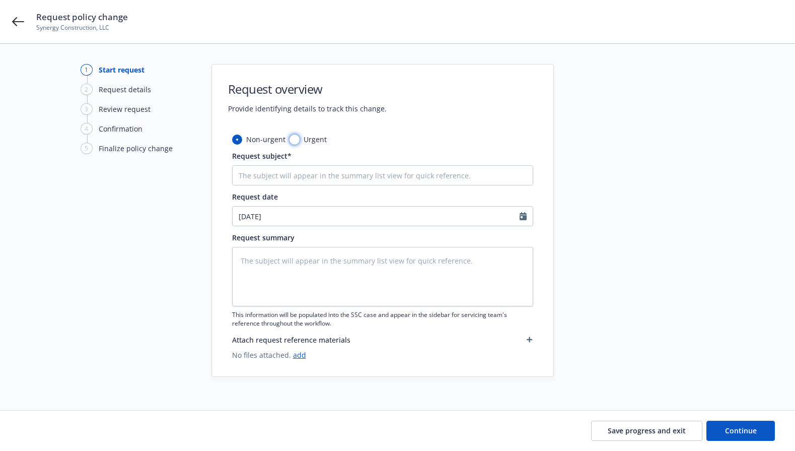
click at [296, 141] on input "Urgent" at bounding box center [295, 139] width 10 height 10
radio input "true"
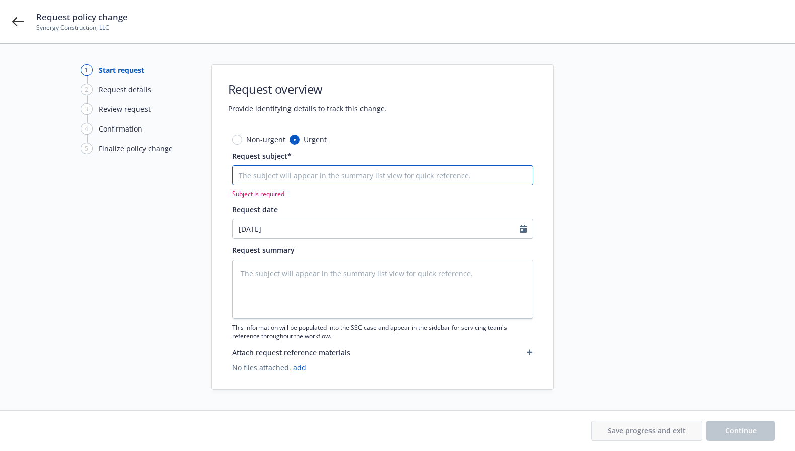
click at [296, 174] on input "Request subject*" at bounding box center [382, 175] width 301 height 20
type textarea "x"
type input "C"
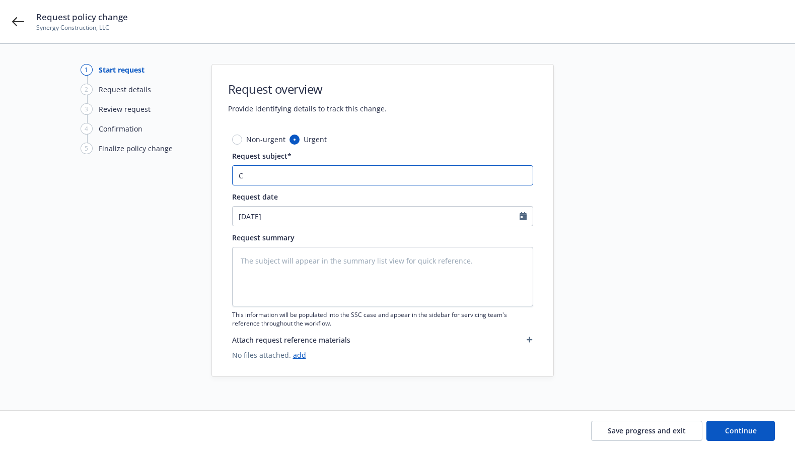
type textarea "x"
type input "CR"
type textarea "x"
type input "CRe"
type textarea "x"
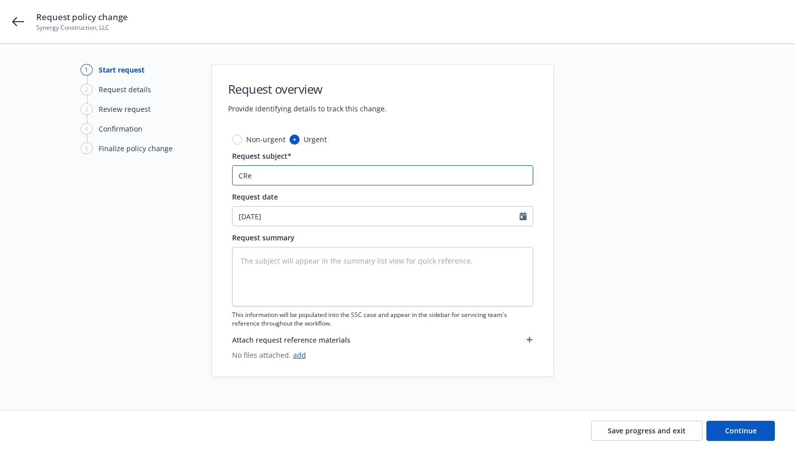
type input "CR"
type textarea "x"
type input "C"
type textarea "x"
type input "Cr"
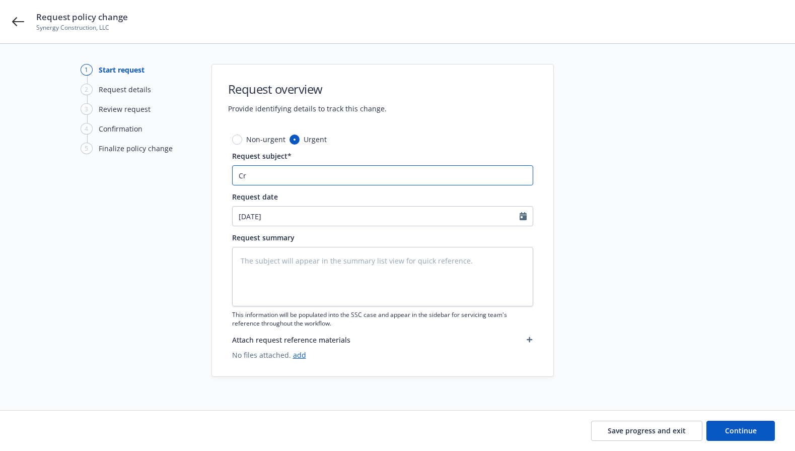
type textarea "x"
type input "Cre"
type textarea "x"
type input "Cred"
type textarea "x"
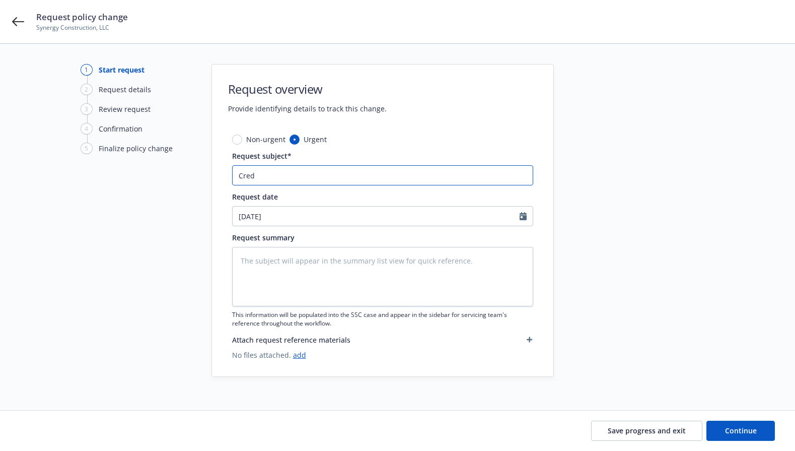
type input "Credi"
type textarea "x"
type input "Credit"
type textarea "x"
type input "Credit"
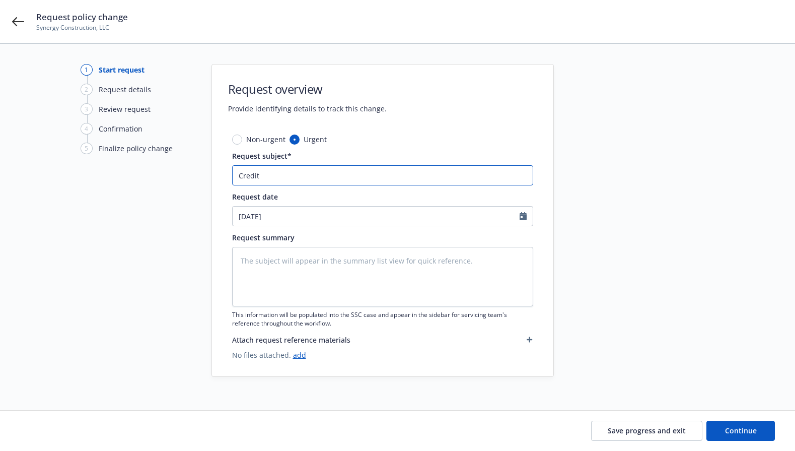
type textarea "x"
type input "Credit I"
type textarea "x"
type input "Credit In"
type textarea "x"
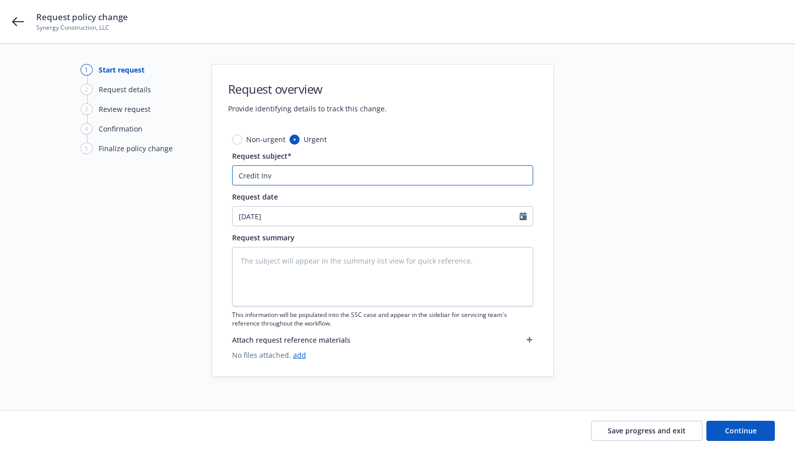
type input "Credit Invo"
type textarea "x"
type input "Credit Invoi"
type textarea "x"
type input "Credit Invoic"
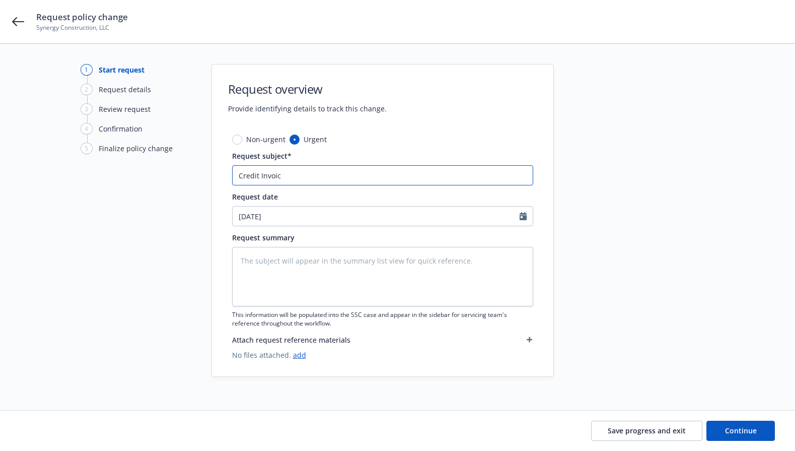
type textarea "x"
type input "Credit Invoice"
type textarea "x"
type input "Credit Invoice"
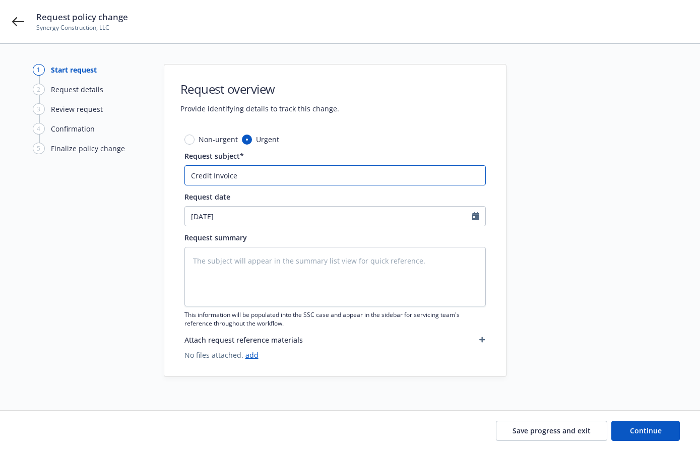
type textarea "x"
type input "Credit Invoice o"
type textarea "x"
type input "Credit Invoice of"
type textarea "x"
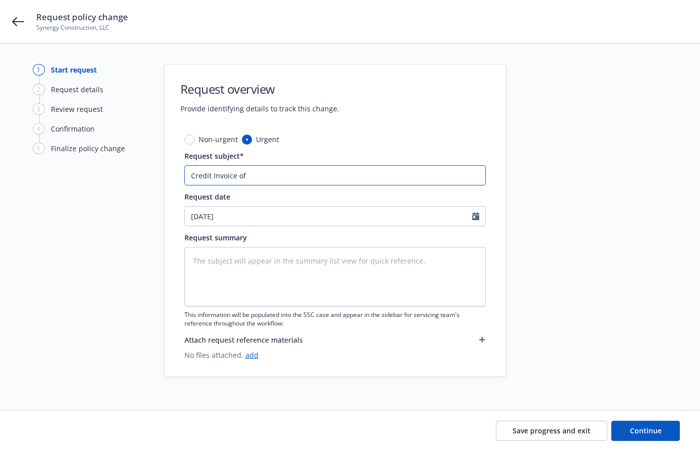
type input "Credit Invoice off"
type textarea "x"
type input "Credit Invoice offi"
type textarea "x"
type input "Credit Invoice offic"
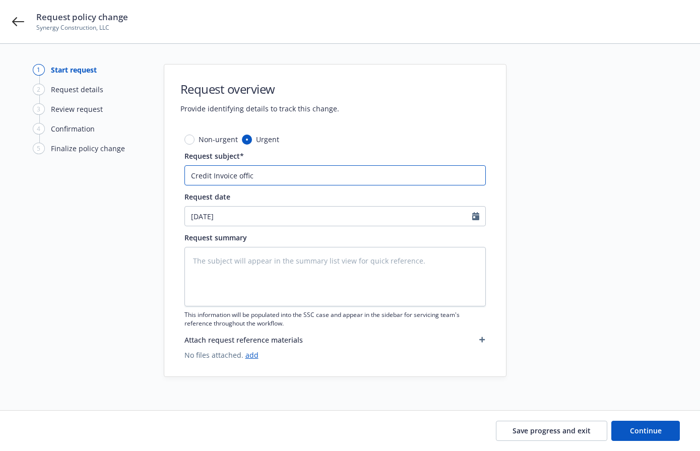
type textarea "x"
type input "Credit Invoice offi"
type textarea "x"
type input "Credit Invoice off"
type textarea "x"
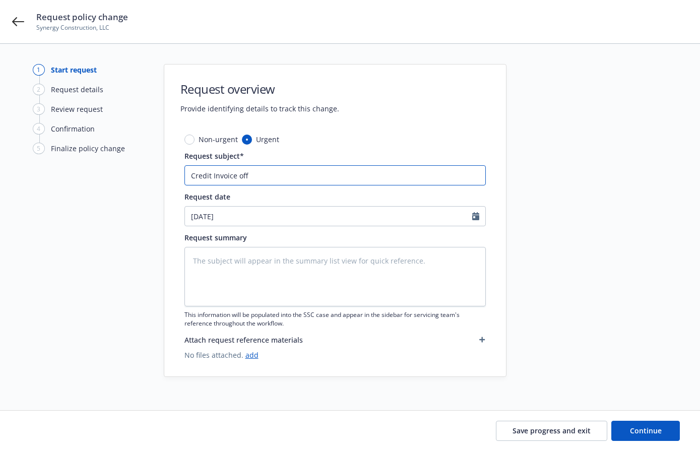
type input "Credit Invoice offs"
type textarea "x"
type input "Credit Invoice offse"
type textarea "x"
type input "Credit Invoice offset"
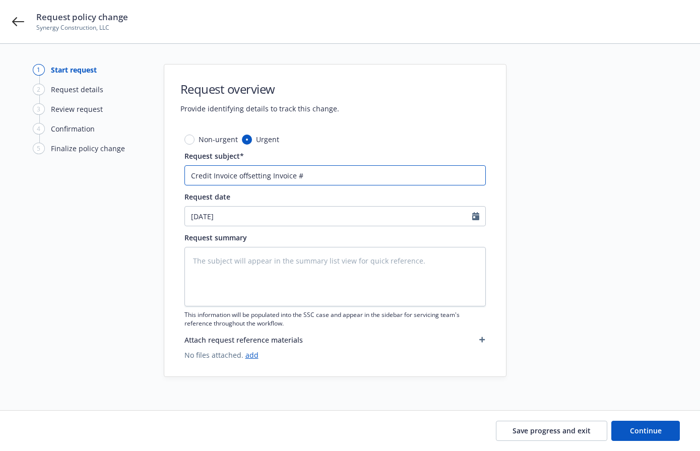
click at [330, 176] on input "Credit Invoice offsetting Invoice #" at bounding box center [334, 175] width 301 height 20
click at [423, 174] on input "Credit Invoice offsetting Invoice #487D099A (Duplicate Invoice of" at bounding box center [334, 175] width 301 height 20
click at [452, 170] on input "Credit Invoice offsetting Invoice #487D099A (Duplicate Invoice of 743EC121" at bounding box center [334, 175] width 301 height 20
click at [402, 173] on input "Credit Invoice offsetting Invoice #487D099A (Duplicate Invoice of 743EC121)" at bounding box center [334, 175] width 301 height 20
drag, startPoint x: 445, startPoint y: 178, endPoint x: 150, endPoint y: 164, distance: 295.5
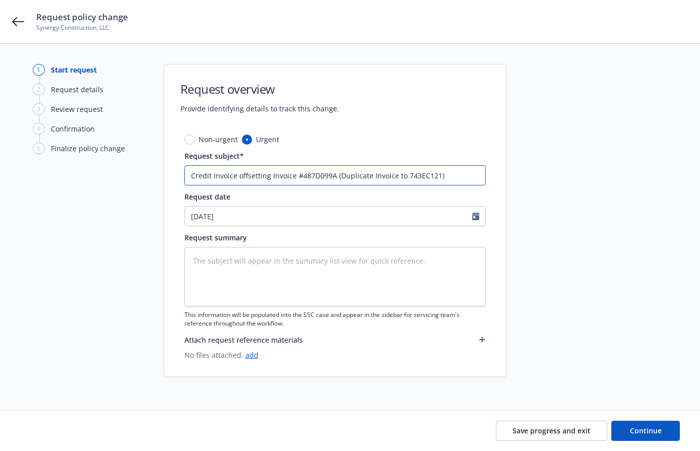
click at [150, 164] on div "1 Start request 2 Request details 3 Review request 4 Confirmation 5 Finalize po…" at bounding box center [350, 227] width 676 height 326
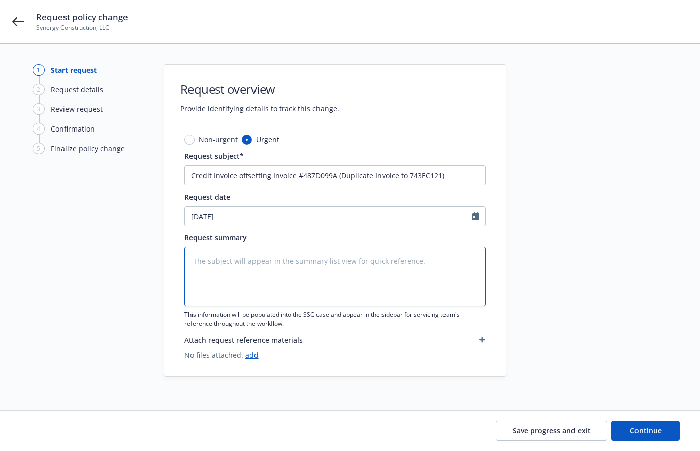
click at [239, 255] on textarea at bounding box center [334, 276] width 301 height 59
paste textarea "Credit Invoice offsetting Invoice #487D099A (Duplicate Invoice to 743EC121)"
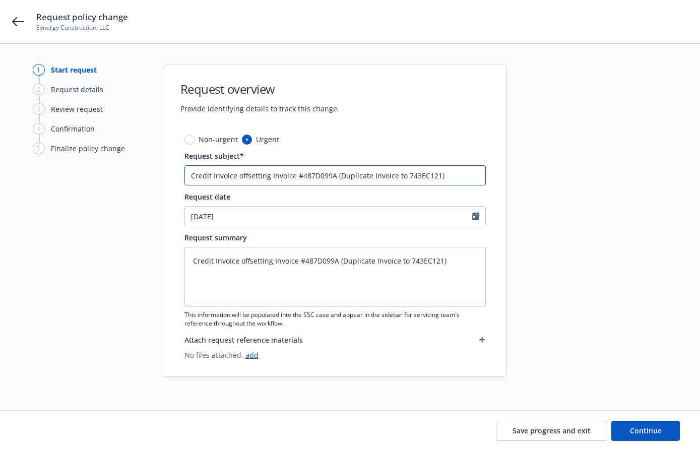
click at [458, 181] on input "Credit Invoice offsetting Invoice #487D099A (Duplicate Invoice to 743EC121)" at bounding box center [334, 175] width 301 height 20
click at [457, 175] on input "Credit Invoice offsetting Invoice #487D099A (Duplicate Invoice to 743EC121) -$7," at bounding box center [334, 175] width 301 height 20
drag, startPoint x: 478, startPoint y: 177, endPoint x: 46, endPoint y: 167, distance: 431.3
click at [46, 167] on div "1 Start request 2 Request details 3 Review request 4 Confirmation 5 Finalize po…" at bounding box center [350, 227] width 676 height 326
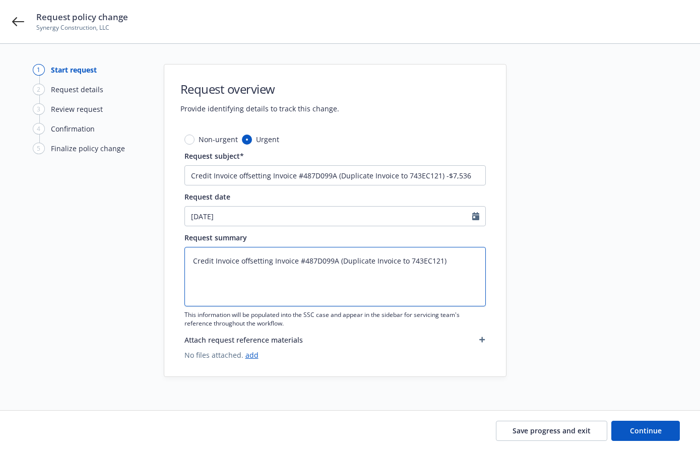
drag, startPoint x: 453, startPoint y: 267, endPoint x: 143, endPoint y: 261, distance: 310.3
click at [51, 266] on div "1 Start request 2 Request details 3 Review request 4 Confirmation 5 Finalize po…" at bounding box center [350, 227] width 676 height 326
paste textarea "-$7,536"
click at [248, 351] on link "add" at bounding box center [251, 355] width 13 height 10
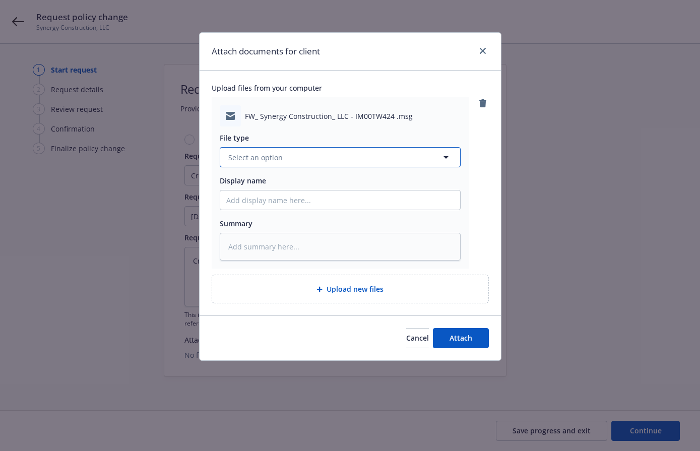
click at [254, 157] on span "Select an option" at bounding box center [255, 157] width 54 height 11
click at [274, 185] on span "Billing correspondence" at bounding box center [269, 185] width 79 height 11
click at [275, 202] on input "Display name" at bounding box center [340, 199] width 240 height 19
click at [469, 347] on button "Attach" at bounding box center [461, 338] width 56 height 20
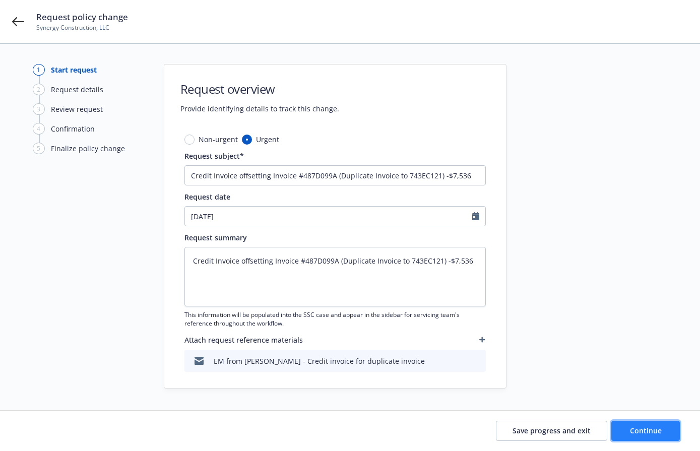
click at [592, 431] on span "Continue" at bounding box center [646, 431] width 32 height 10
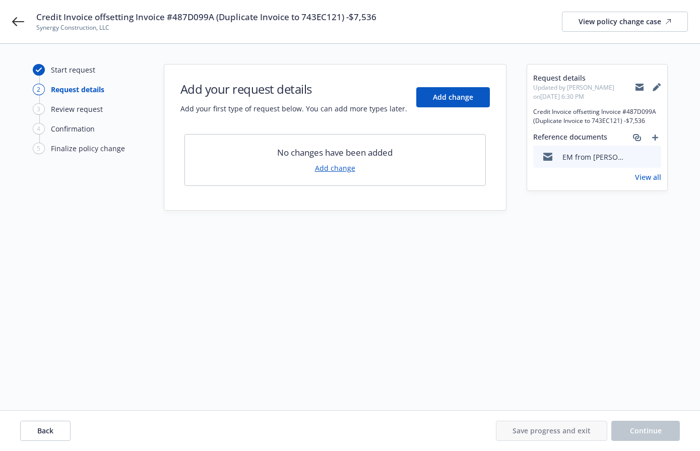
click at [342, 168] on link "Add change" at bounding box center [335, 168] width 40 height 11
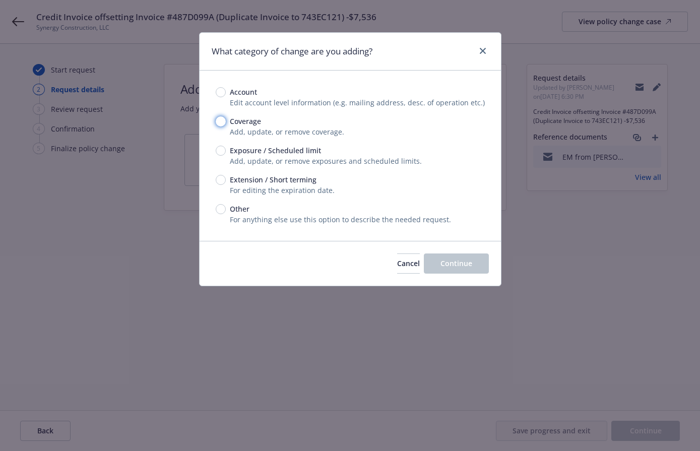
click at [220, 123] on input "Coverage" at bounding box center [221, 121] width 10 height 10
click at [224, 149] on input "Exposure / Scheduled limit" at bounding box center [221, 151] width 10 height 10
click at [466, 262] on span "Continue" at bounding box center [456, 263] width 32 height 10
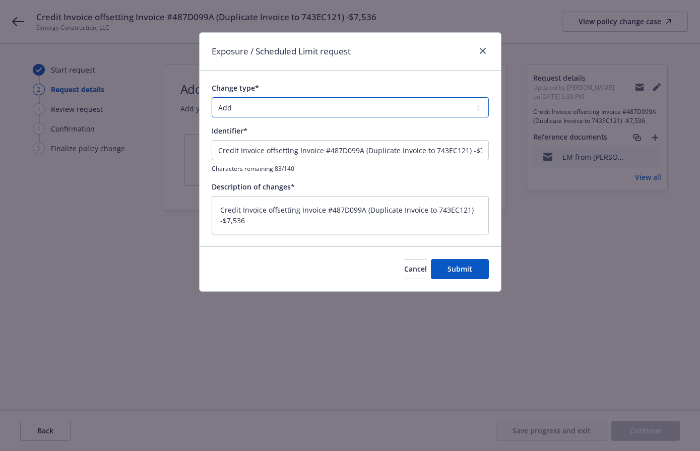
click at [253, 102] on select "Add Audit Change Remove" at bounding box center [350, 107] width 277 height 20
click at [212, 97] on select "Add Audit Change Remove" at bounding box center [350, 107] width 277 height 20
click at [253, 105] on select "Add Audit Change Remove" at bounding box center [350, 107] width 277 height 20
click at [253, 107] on select "Add Audit Change Remove" at bounding box center [350, 107] width 277 height 20
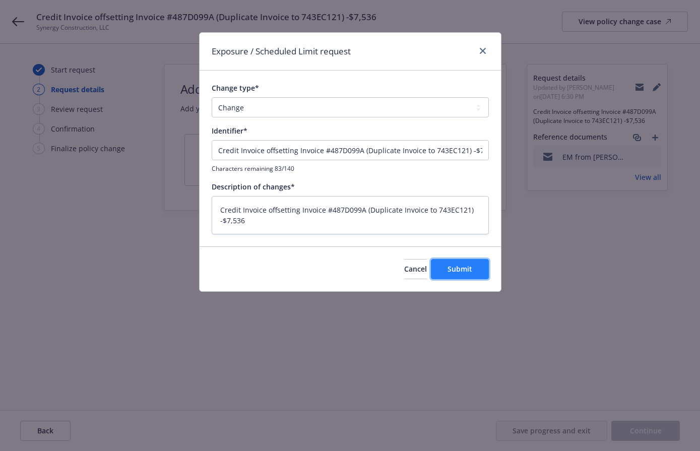
click at [462, 272] on span "Submit" at bounding box center [459, 269] width 25 height 10
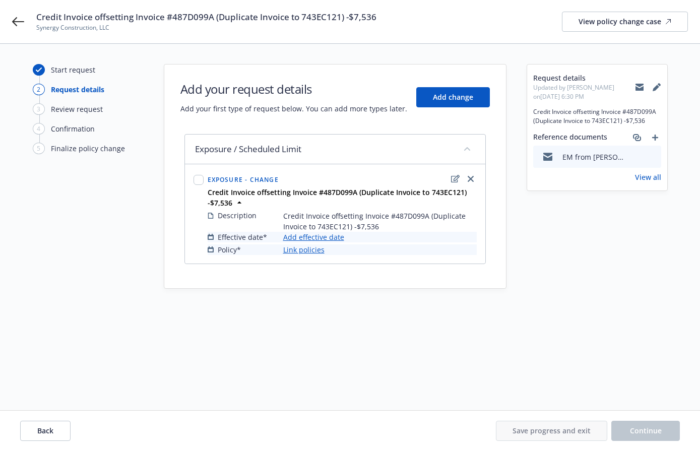
click at [312, 234] on link "Add effective date" at bounding box center [313, 237] width 61 height 11
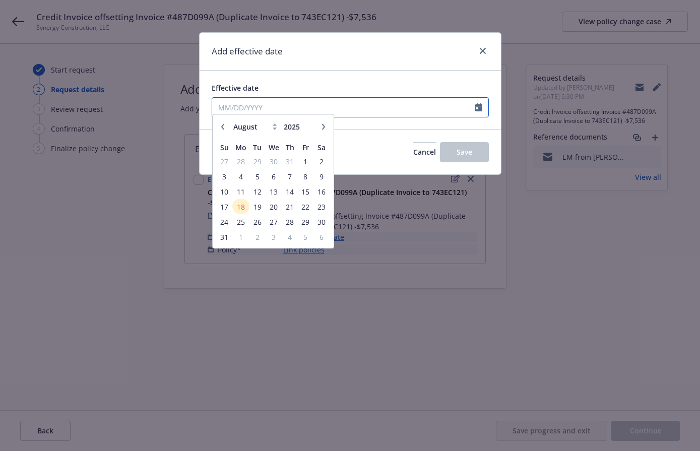
click at [316, 108] on input "Effective date" at bounding box center [343, 107] width 263 height 19
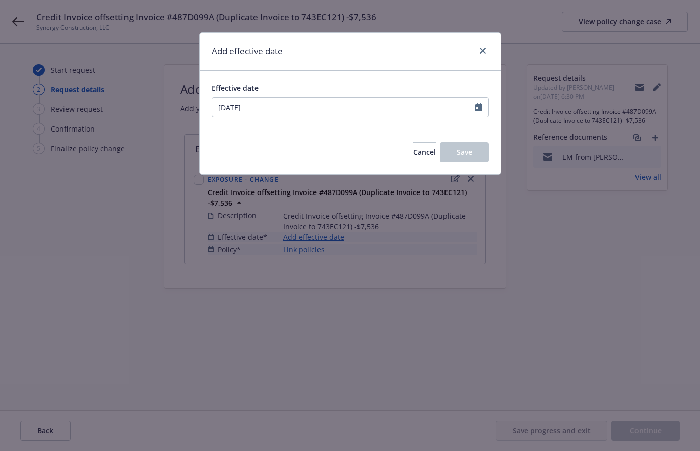
click at [460, 139] on div "Cancel Save" at bounding box center [349, 151] width 301 height 45
click at [462, 159] on button "Save" at bounding box center [464, 152] width 49 height 20
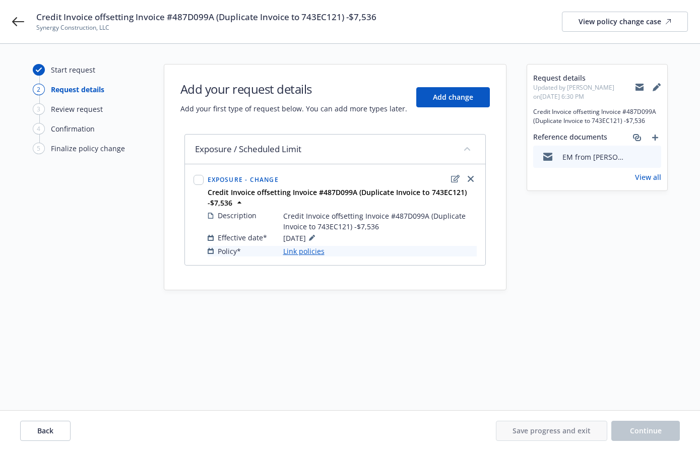
click at [296, 254] on link "Link policies" at bounding box center [303, 251] width 41 height 11
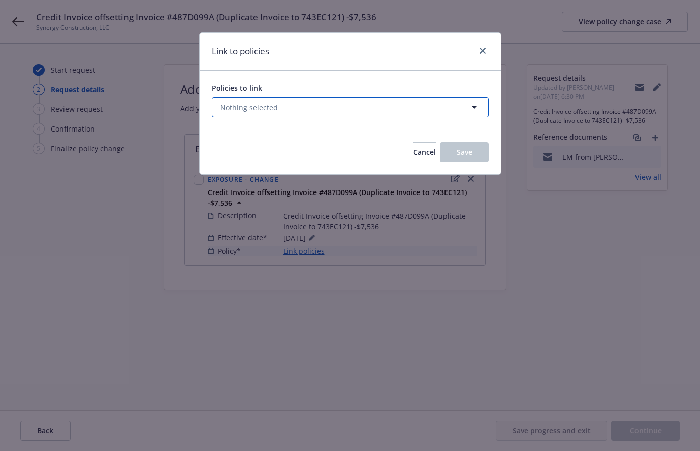
click at [311, 105] on button "Nothing selected" at bounding box center [350, 107] width 277 height 20
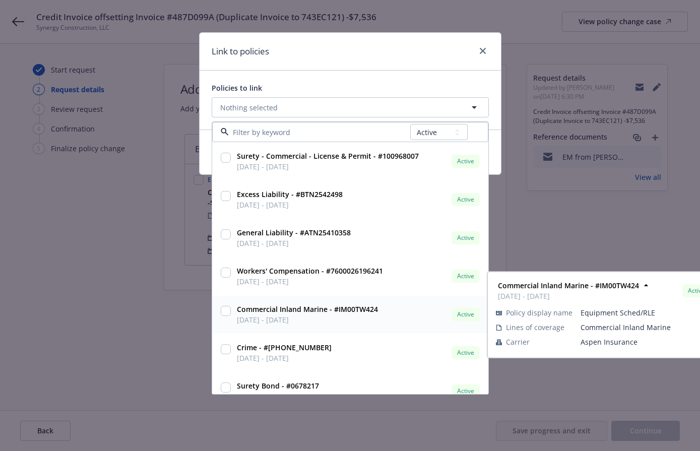
click at [246, 306] on strong "Commercial Inland Marine - #IM00TW424" at bounding box center [307, 309] width 141 height 10
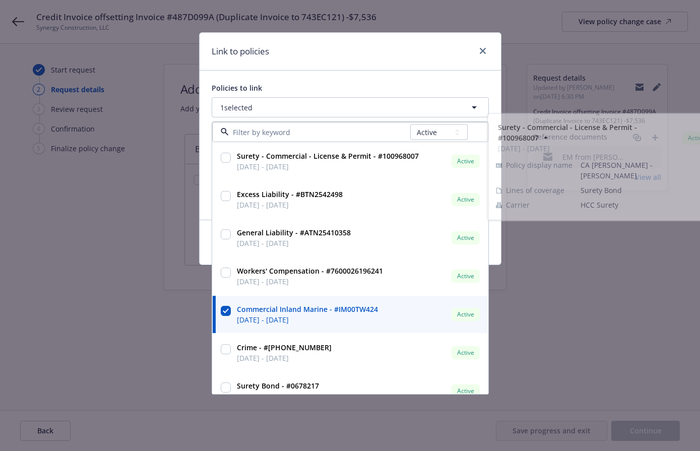
click at [365, 54] on div "Link to policies" at bounding box center [349, 52] width 301 height 38
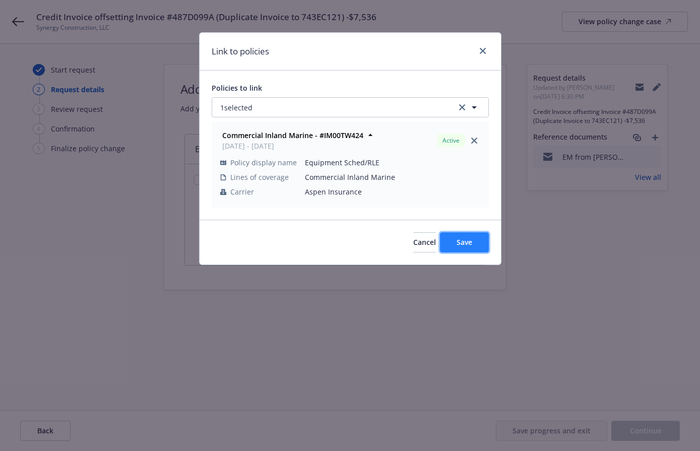
click at [463, 245] on span "Save" at bounding box center [464, 242] width 16 height 10
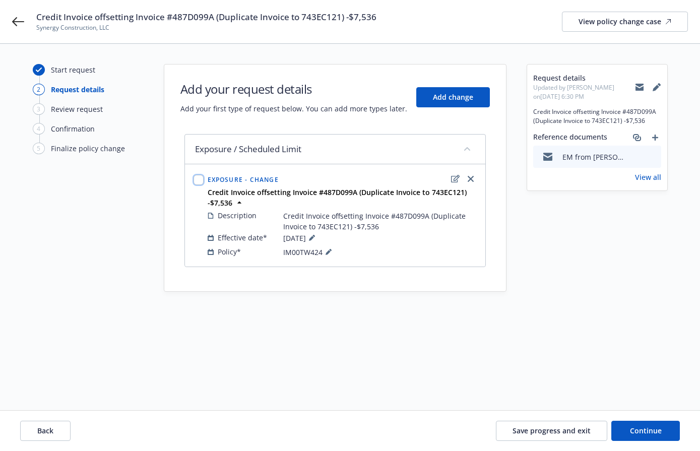
click at [196, 180] on input "checkbox" at bounding box center [198, 180] width 10 height 10
click at [592, 433] on span "Continue" at bounding box center [646, 431] width 32 height 10
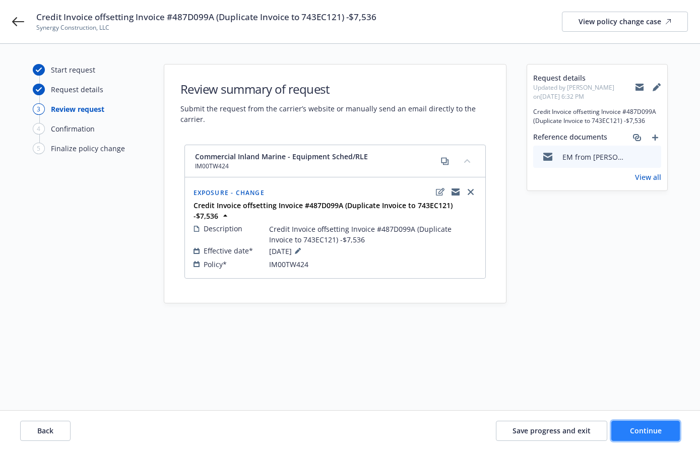
click at [592, 433] on span "Continue" at bounding box center [646, 431] width 32 height 10
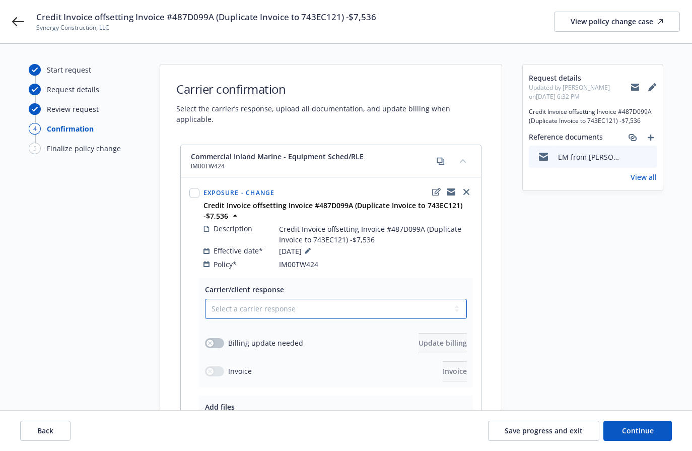
click at [263, 299] on select "Select a carrier response Accepted Accepted with revision No endorsement needed…" at bounding box center [336, 309] width 262 height 20
click at [205, 299] on select "Select a carrier response Accepted Accepted with revision No endorsement needed…" at bounding box center [336, 309] width 262 height 20
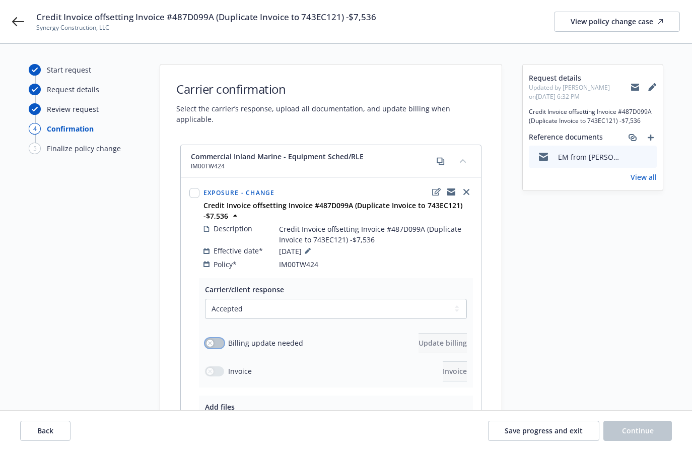
click at [213, 340] on div "button" at bounding box center [210, 343] width 7 height 7
click at [430, 338] on span "Update billing" at bounding box center [443, 343] width 48 height 10
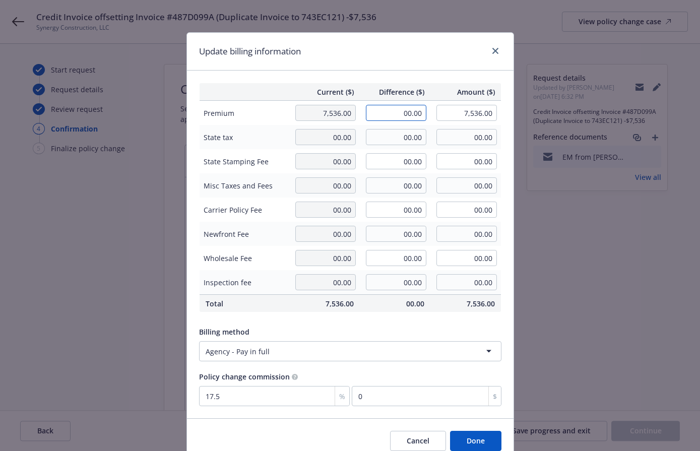
click at [380, 113] on input "00.00" at bounding box center [396, 113] width 60 height 16
click at [417, 324] on div "Billing method Agency - Pay in full" at bounding box center [350, 341] width 302 height 39
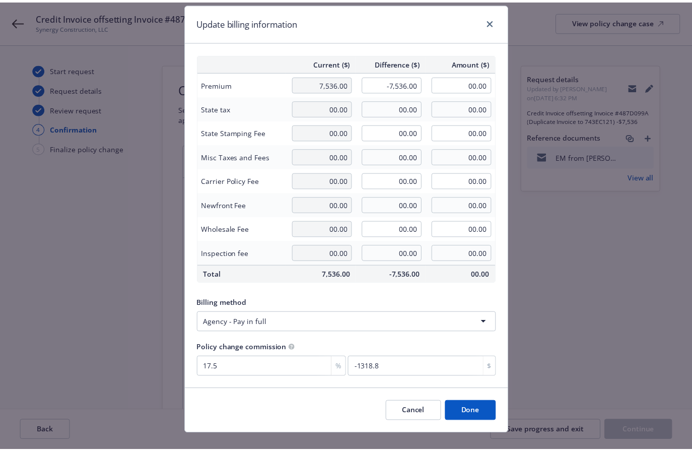
scroll to position [45, 0]
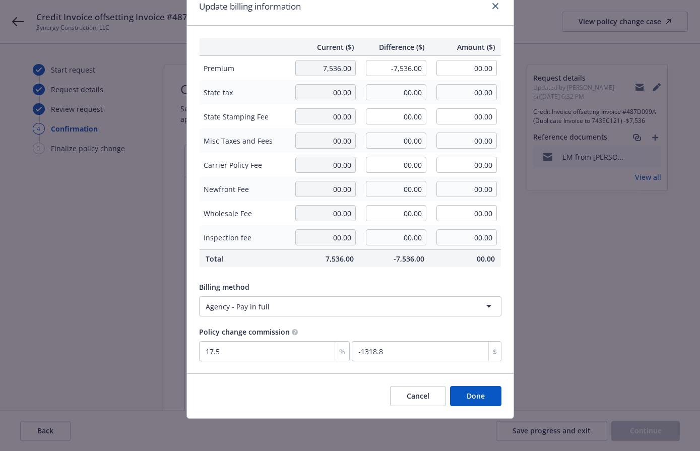
click at [478, 394] on button "Done" at bounding box center [475, 396] width 51 height 20
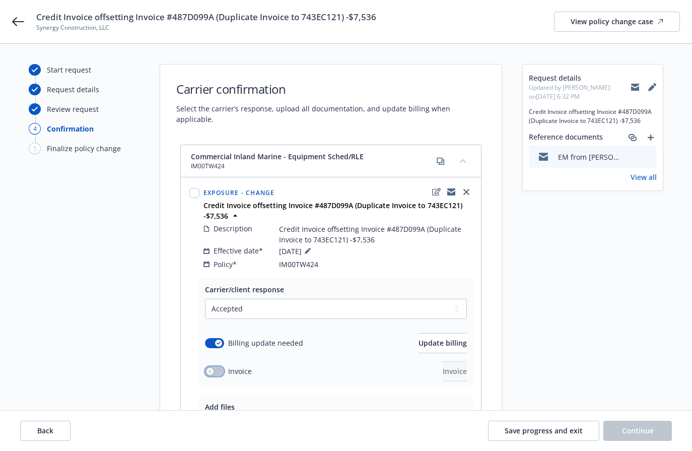
click at [209, 368] on div "button" at bounding box center [210, 371] width 7 height 7
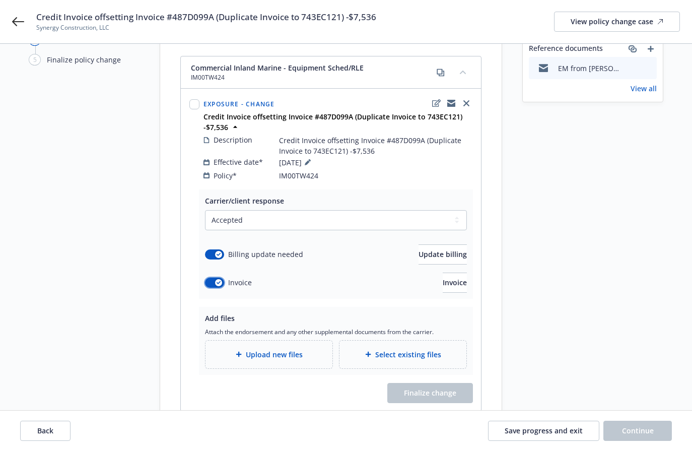
scroll to position [124, 0]
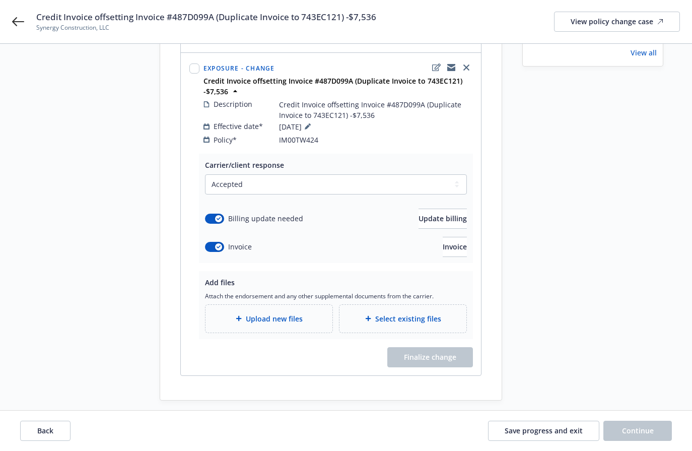
click at [394, 313] on span "Select existing files" at bounding box center [408, 318] width 66 height 11
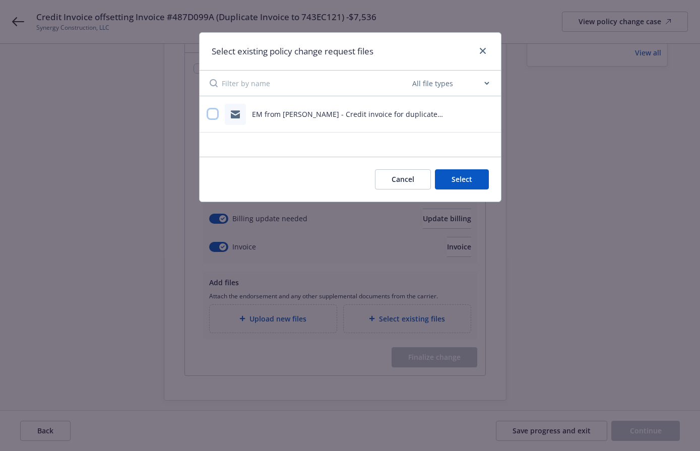
click at [212, 113] on input "checkbox" at bounding box center [213, 114] width 10 height 10
click at [465, 178] on button "Select 1 file" at bounding box center [452, 179] width 73 height 20
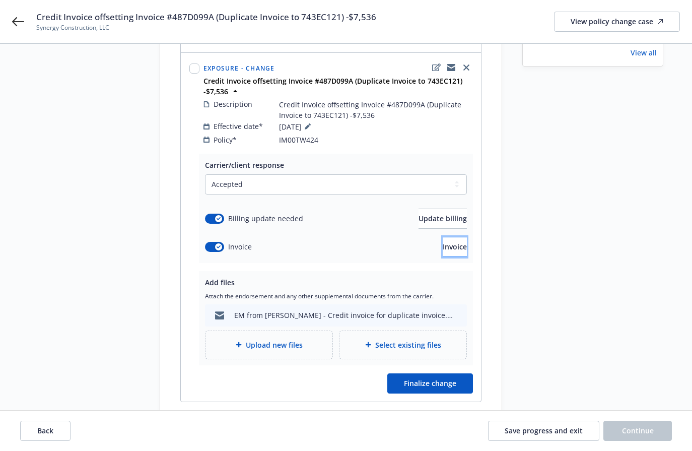
click at [443, 242] on span "Invoice" at bounding box center [455, 247] width 24 height 10
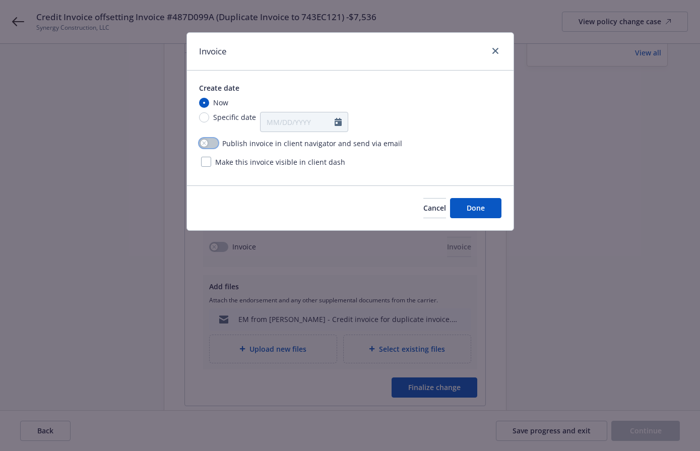
click at [204, 139] on button "button" at bounding box center [208, 143] width 19 height 10
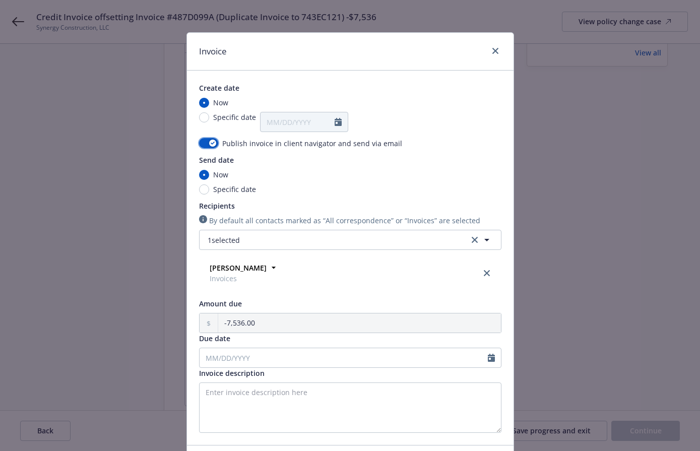
click at [204, 139] on button "button" at bounding box center [208, 143] width 19 height 10
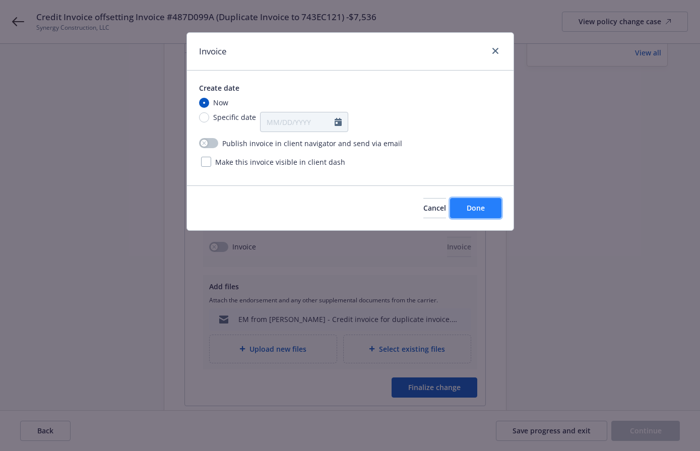
click at [474, 206] on span "Done" at bounding box center [475, 208] width 18 height 10
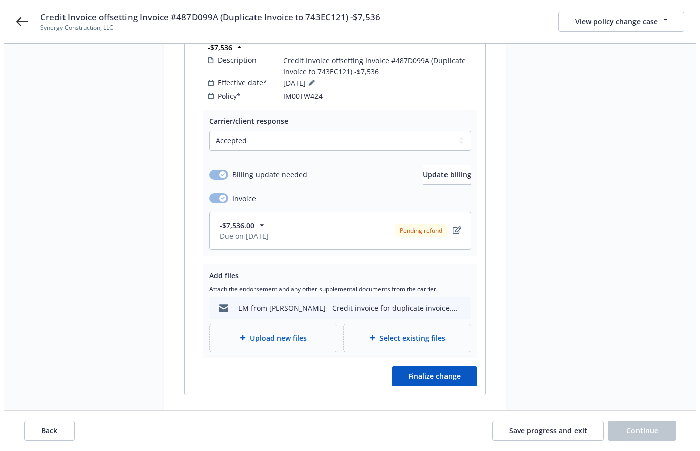
scroll to position [187, 0]
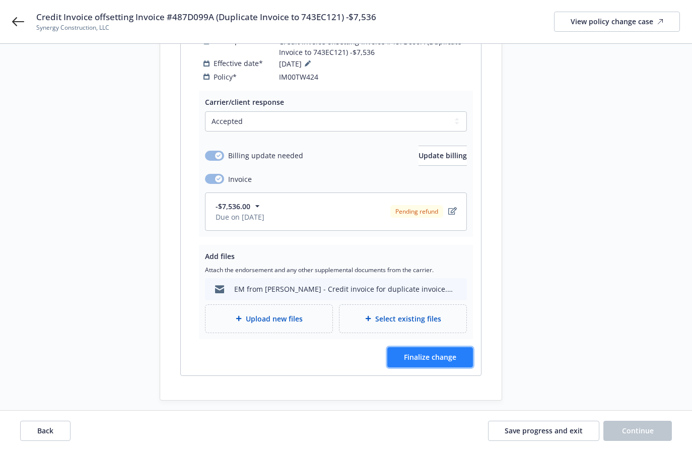
click at [425, 352] on span "Finalize change" at bounding box center [430, 357] width 52 height 10
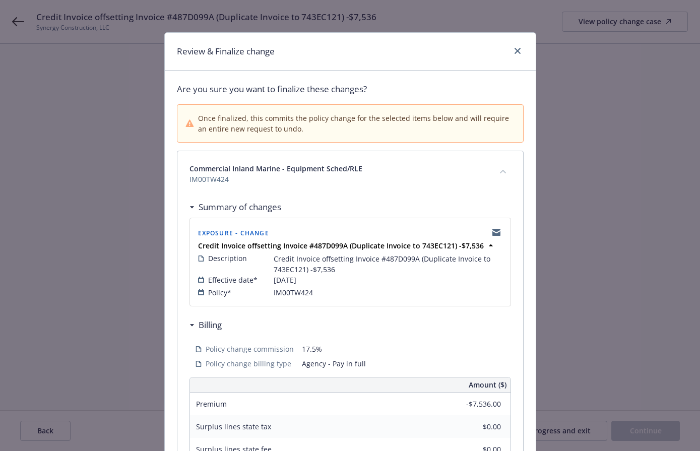
scroll to position [235, 0]
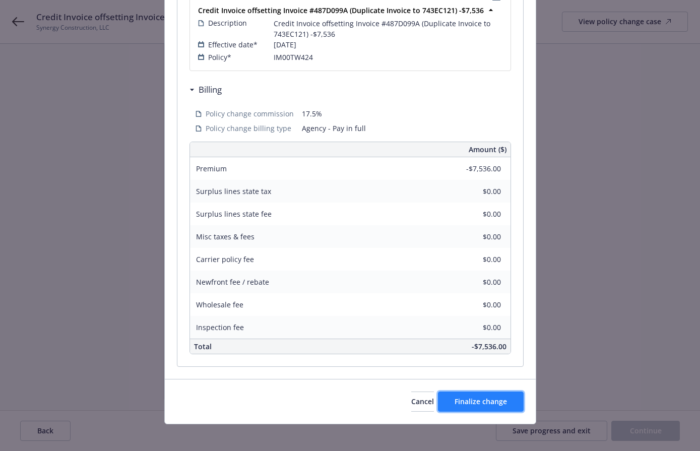
click at [476, 400] on span "Finalize change" at bounding box center [480, 401] width 52 height 10
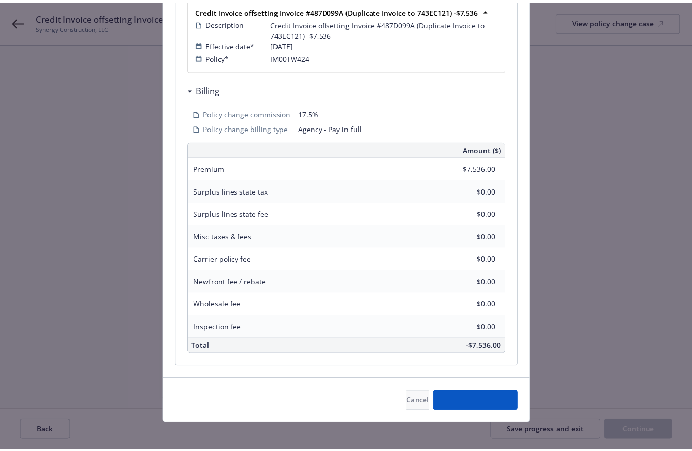
scroll to position [176, 0]
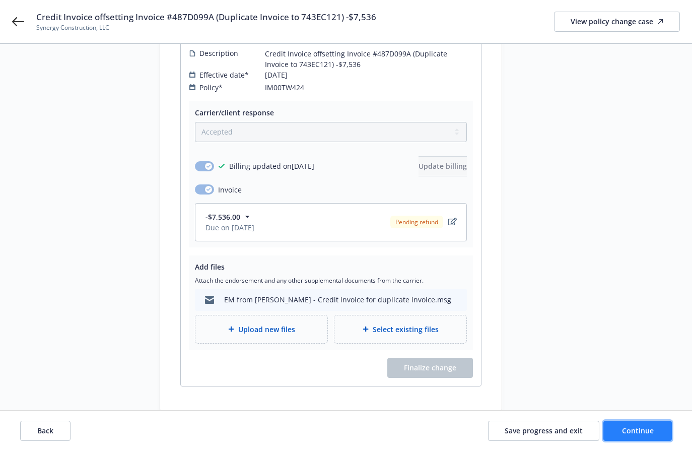
click at [592, 429] on span "Continue" at bounding box center [638, 431] width 32 height 10
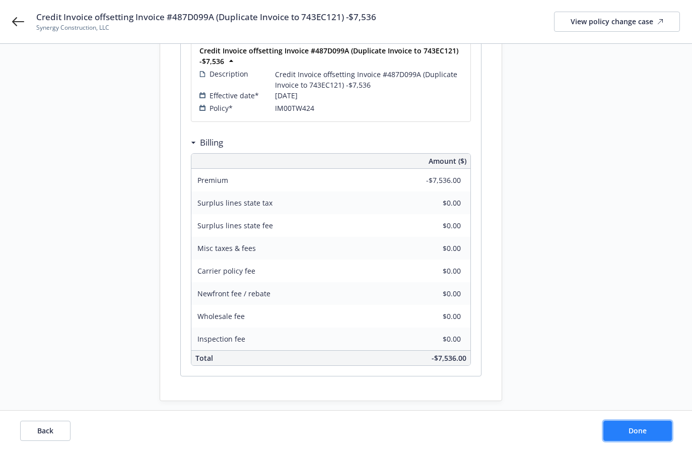
click at [592, 431] on span "Done" at bounding box center [638, 431] width 18 height 10
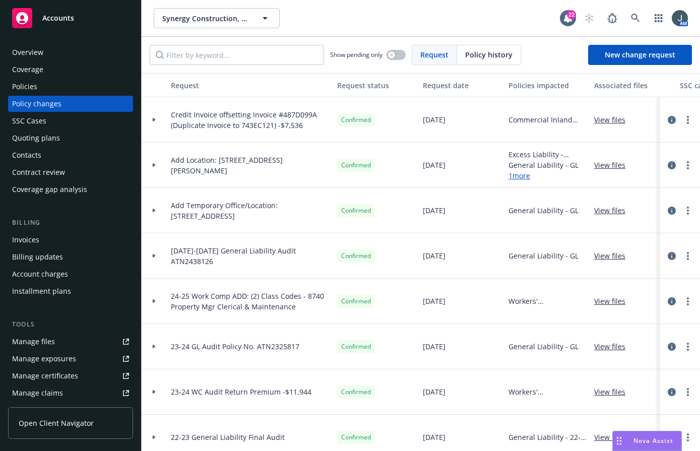
click at [47, 239] on div "Invoices" at bounding box center [70, 240] width 117 height 16
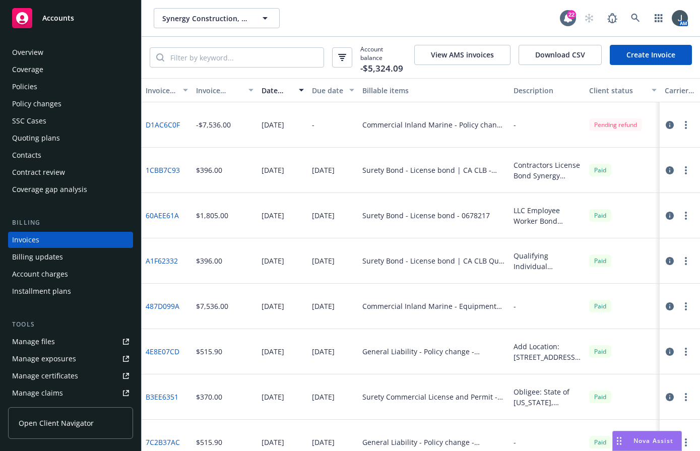
click at [165, 119] on link "D1AC6C0F" at bounding box center [163, 124] width 34 height 11
